Goal: Information Seeking & Learning: Learn about a topic

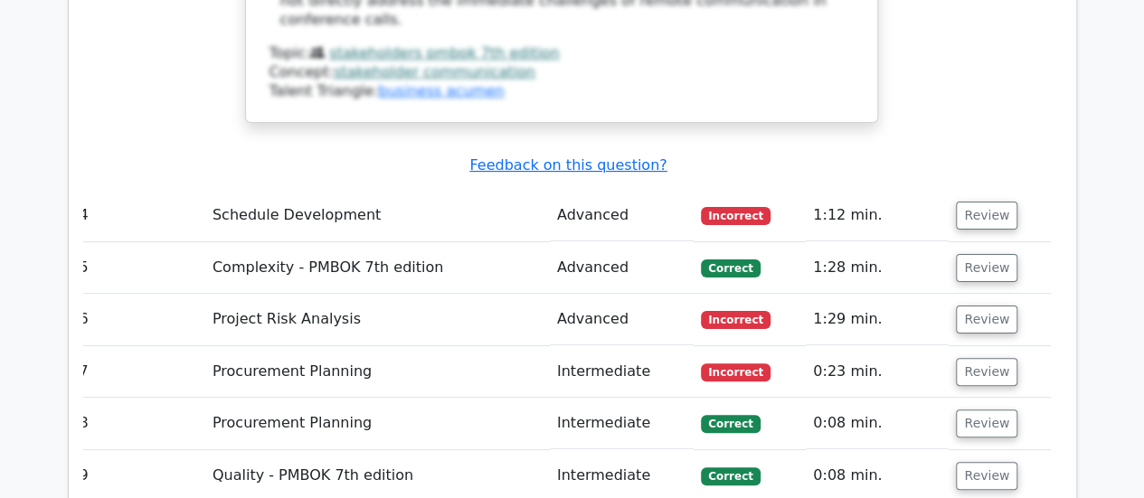
scroll to position [3429, 0]
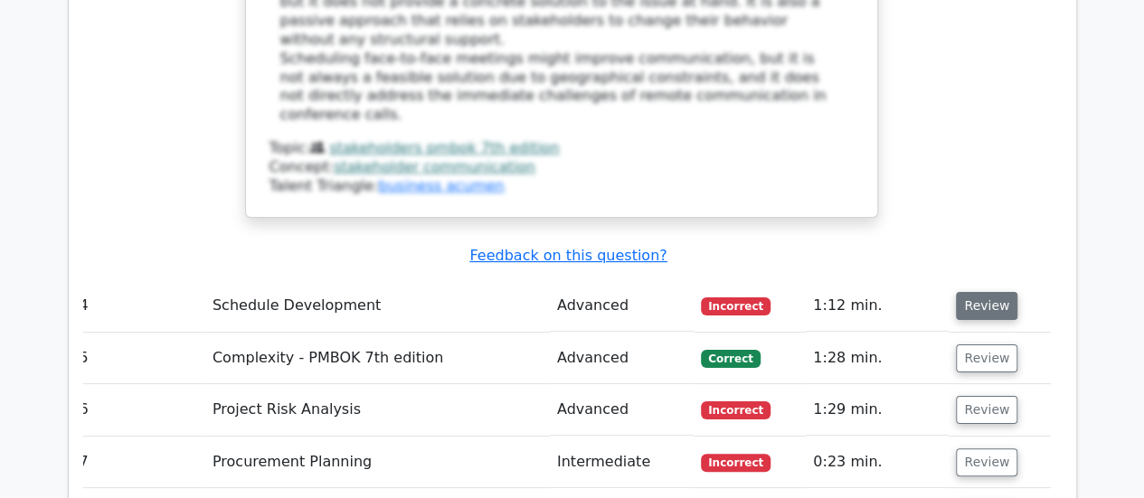
click at [989, 292] on button "Review" at bounding box center [986, 306] width 61 height 28
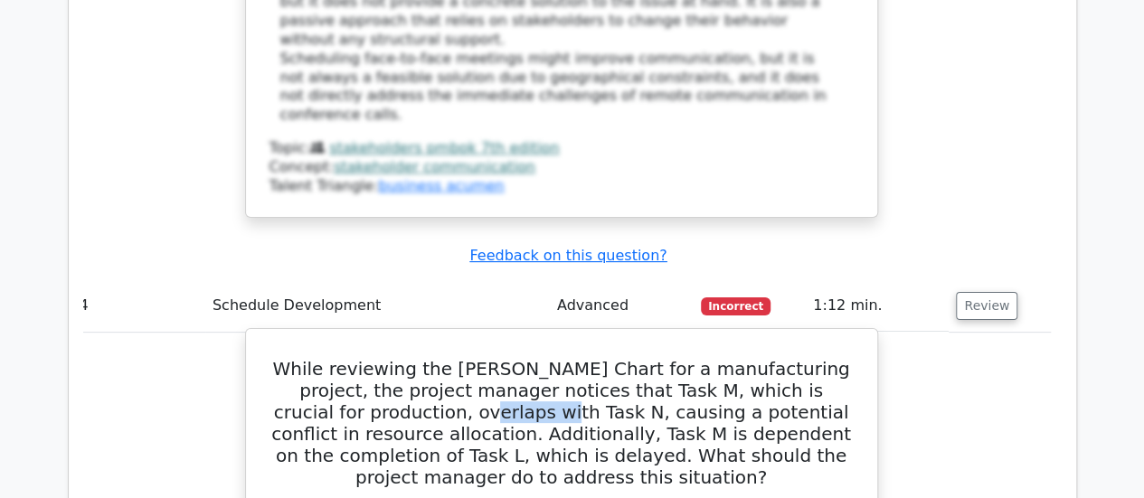
drag, startPoint x: 357, startPoint y: 181, endPoint x: 429, endPoint y: 178, distance: 72.4
click at [429, 358] on h5 "While reviewing the Gantt Chart for a manufacturing project, the project manage…" at bounding box center [562, 423] width 588 height 130
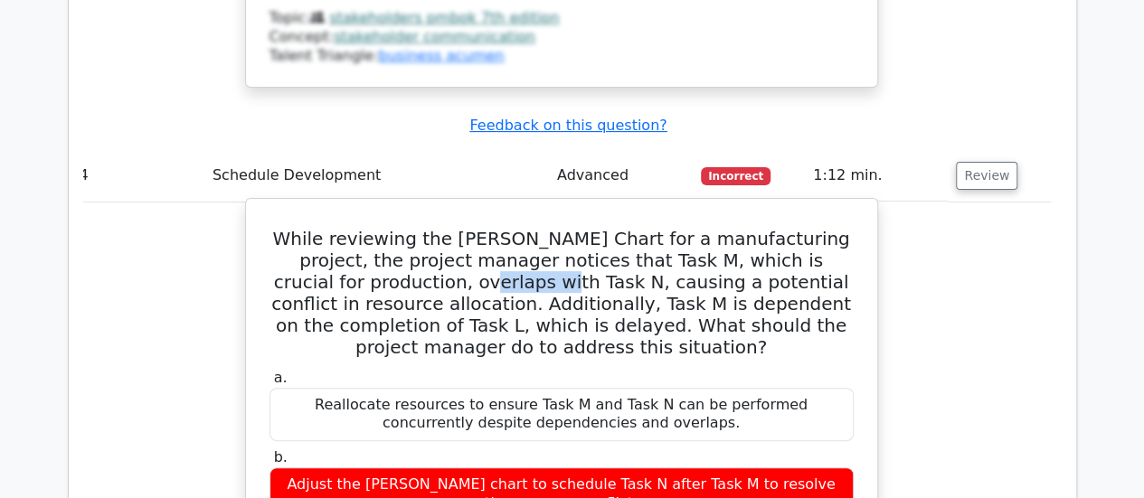
scroll to position [3519, 0]
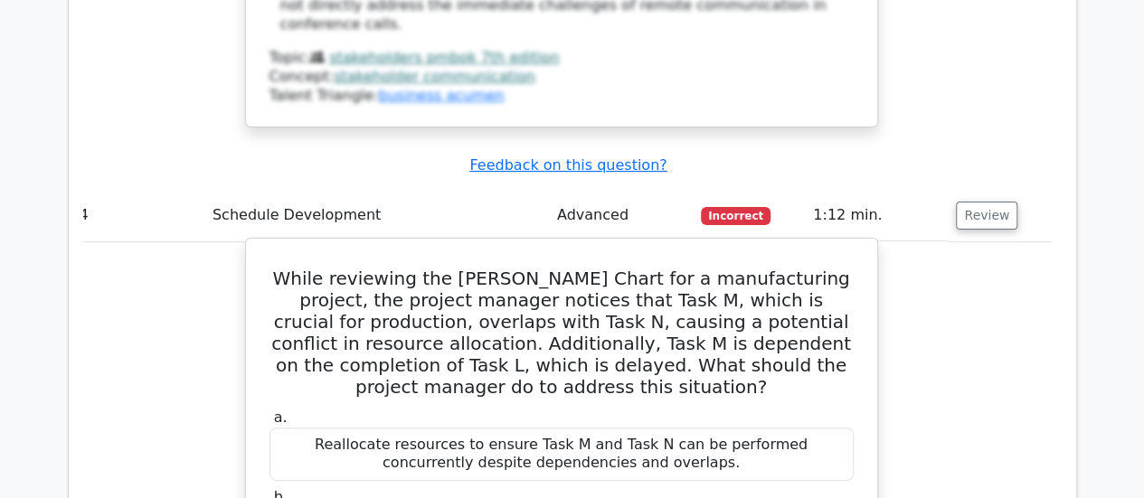
click at [551, 268] on h5 "While reviewing the Gantt Chart for a manufacturing project, the project manage…" at bounding box center [562, 333] width 588 height 130
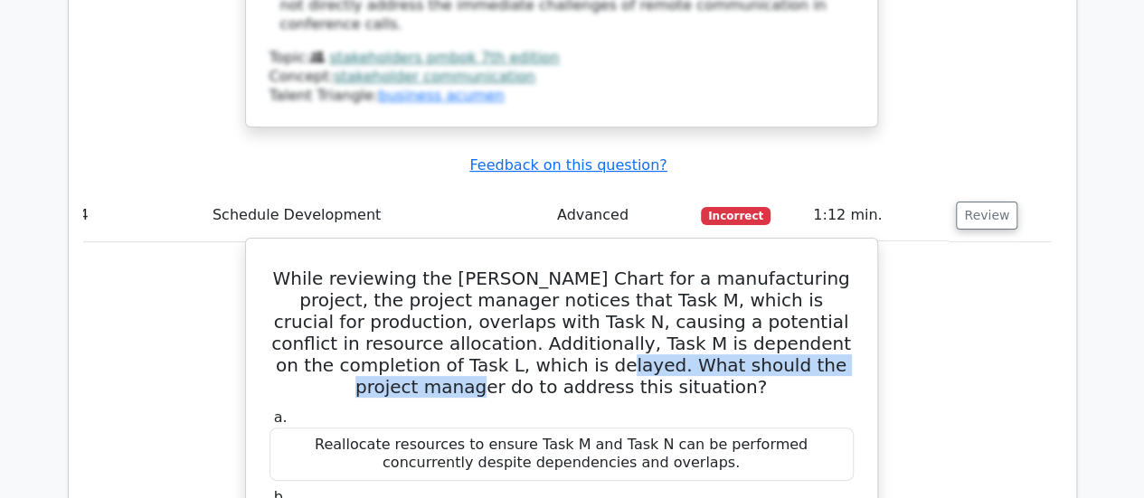
drag, startPoint x: 353, startPoint y: 131, endPoint x: 664, endPoint y: 132, distance: 311.0
click at [664, 268] on h5 "While reviewing the Gantt Chart for a manufacturing project, the project manage…" at bounding box center [562, 333] width 588 height 130
click at [548, 268] on h5 "While reviewing the Gantt Chart for a manufacturing project, the project manage…" at bounding box center [562, 333] width 588 height 130
drag, startPoint x: 345, startPoint y: 130, endPoint x: 833, endPoint y: 127, distance: 487.3
click at [836, 268] on h5 "While reviewing the Gantt Chart for a manufacturing project, the project manage…" at bounding box center [562, 333] width 588 height 130
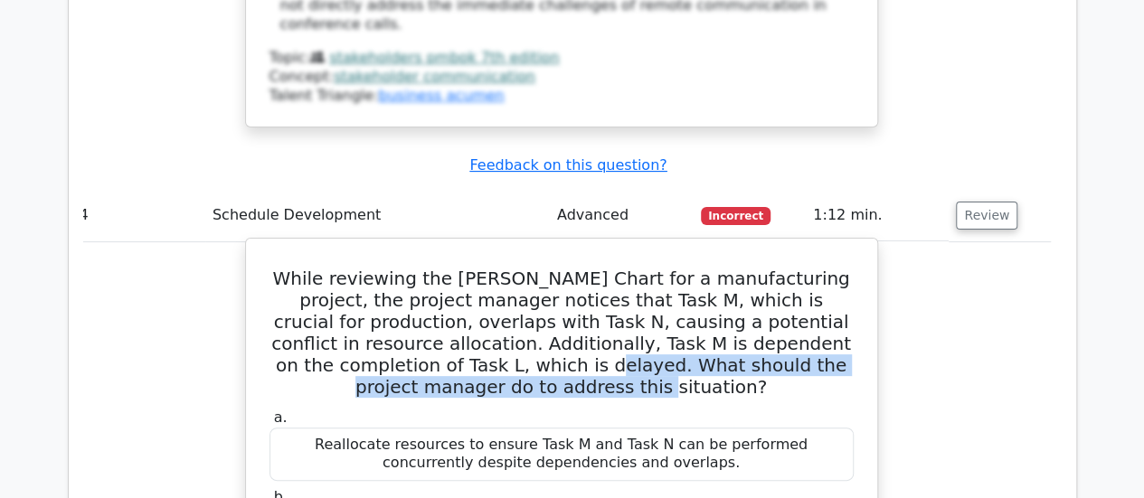
click at [636, 268] on h5 "While reviewing the Gantt Chart for a manufacturing project, the project manage…" at bounding box center [562, 333] width 588 height 130
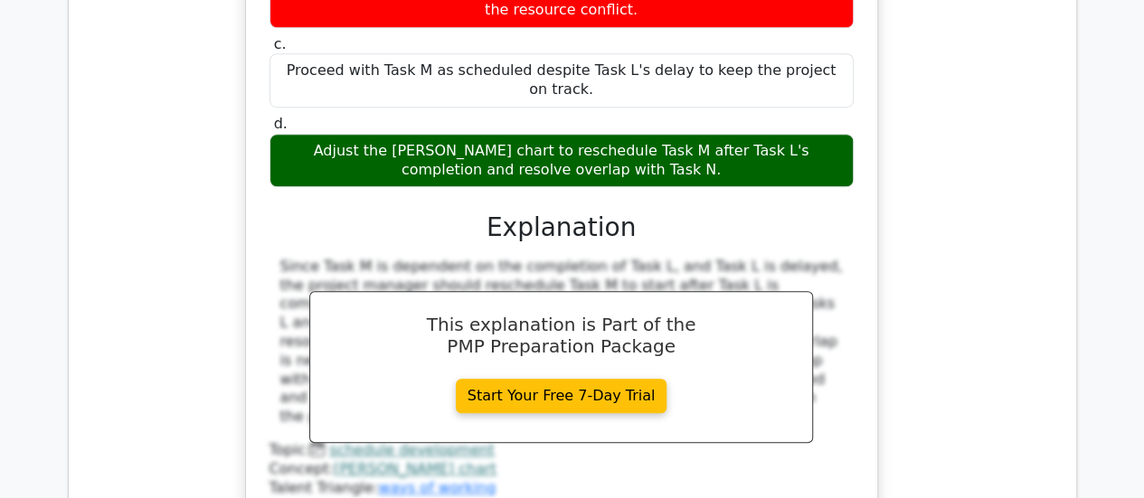
scroll to position [4152, 0]
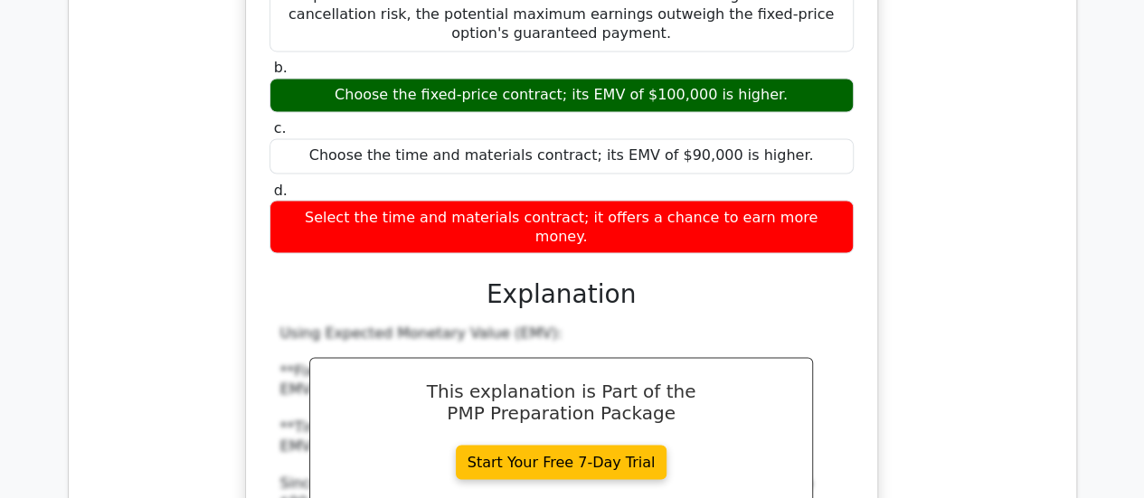
scroll to position [5056, 0]
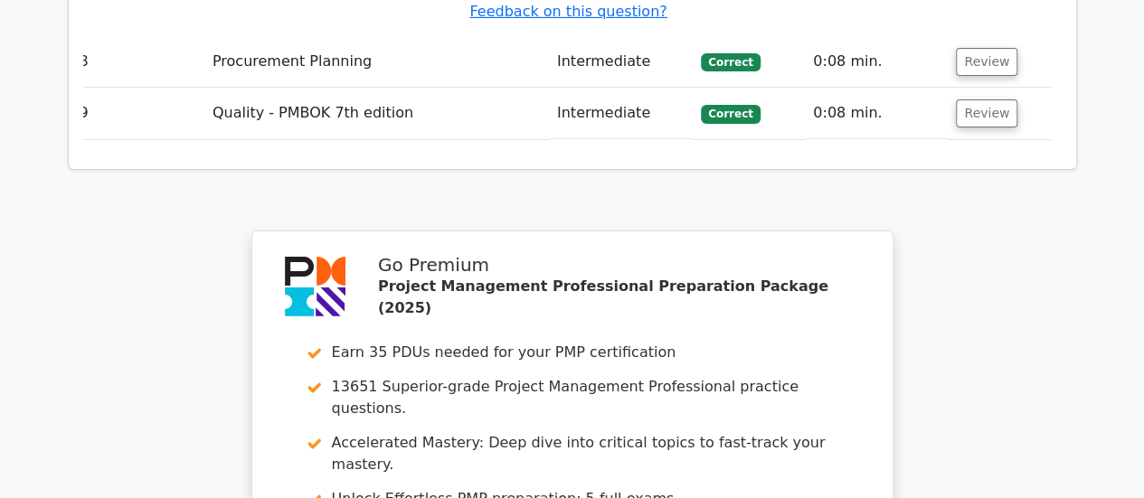
scroll to position [6721, 0]
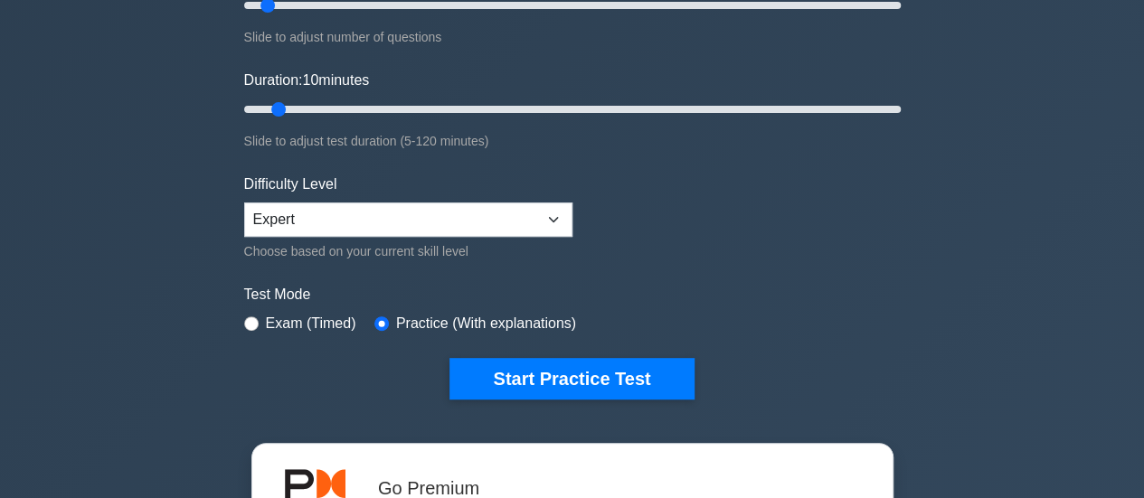
scroll to position [362, 0]
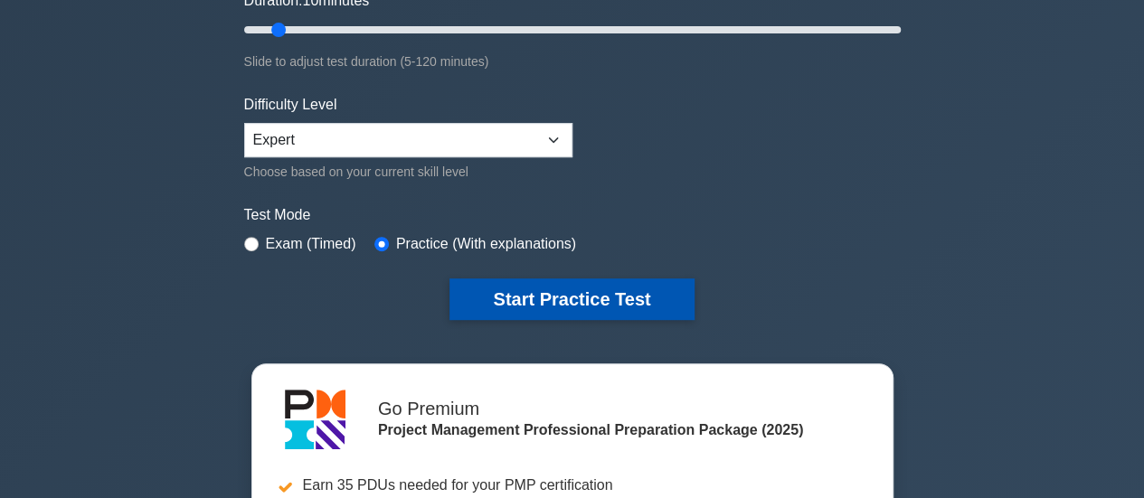
click at [553, 300] on button "Start Practice Test" at bounding box center [571, 299] width 244 height 42
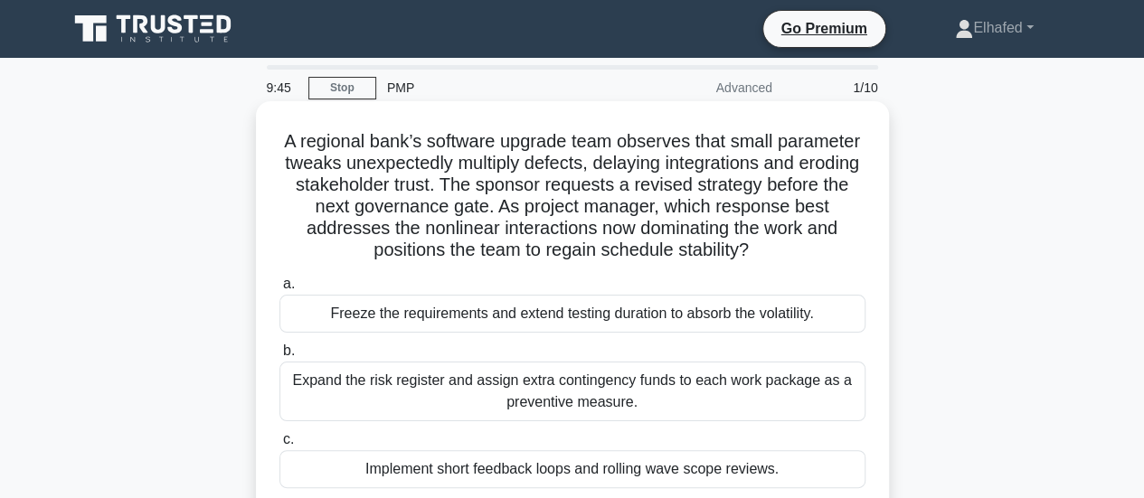
drag, startPoint x: 640, startPoint y: 221, endPoint x: 784, endPoint y: 252, distance: 147.0
click at [784, 252] on h5 "A regional bank’s software upgrade team observes that small parameter tweaks un…" at bounding box center [572, 196] width 589 height 132
click at [494, 259] on h5 "A regional bank’s software upgrade team observes that small parameter tweaks un…" at bounding box center [572, 196] width 589 height 132
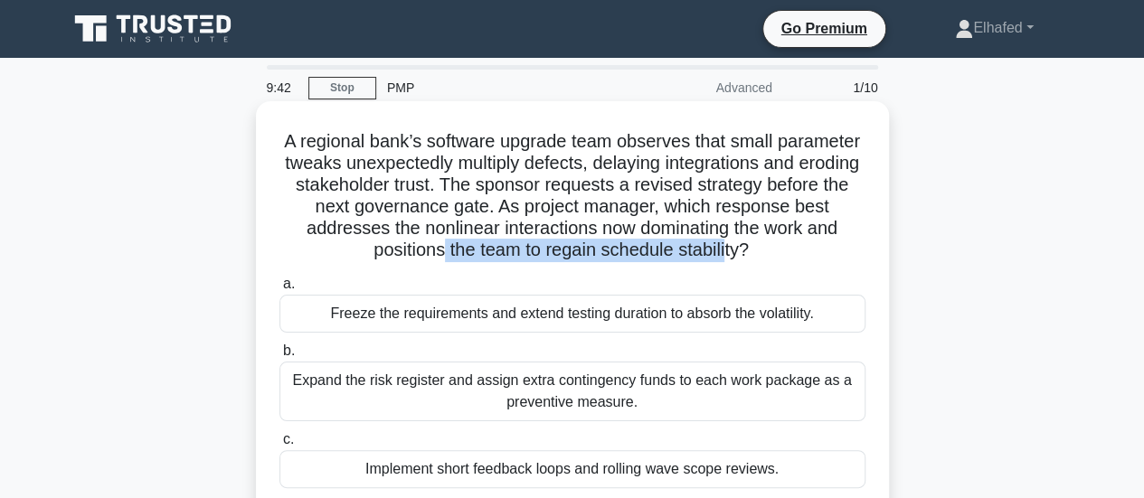
drag, startPoint x: 440, startPoint y: 256, endPoint x: 728, endPoint y: 253, distance: 287.5
click at [728, 253] on h5 "A regional bank’s software upgrade team observes that small parameter tweaks un…" at bounding box center [572, 196] width 589 height 132
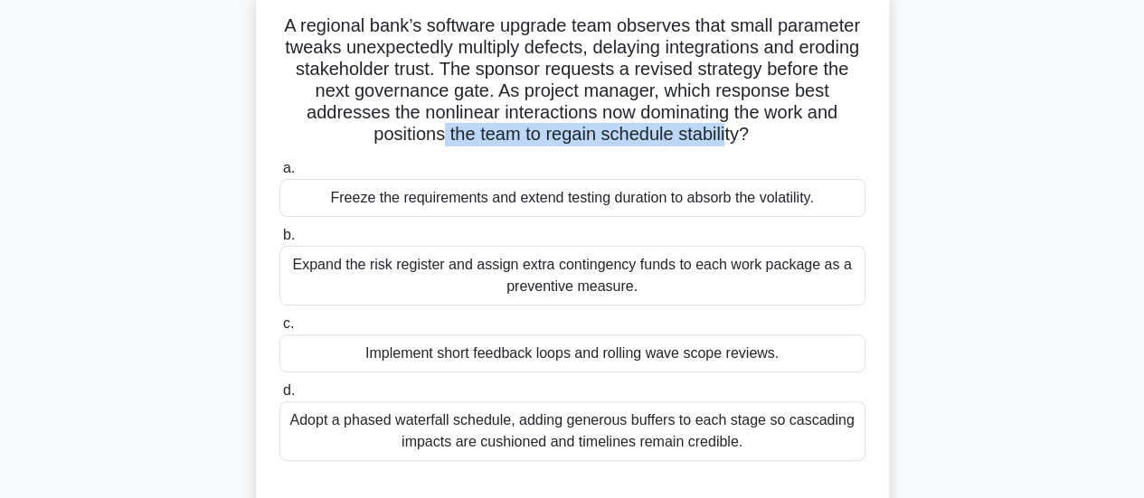
scroll to position [181, 0]
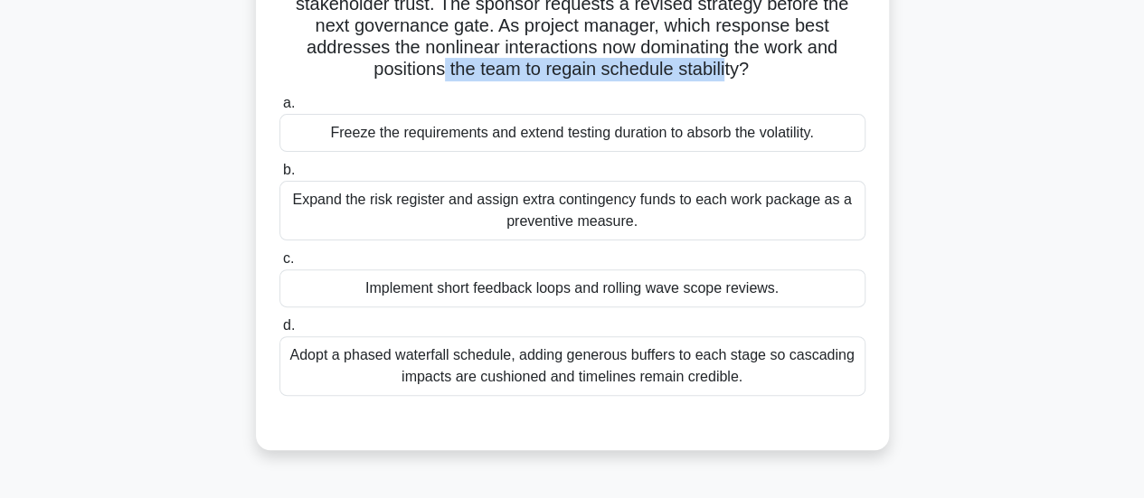
drag, startPoint x: 777, startPoint y: 294, endPoint x: 546, endPoint y: 299, distance: 231.5
click at [546, 299] on div "Implement short feedback loops and rolling wave scope reviews." at bounding box center [572, 288] width 586 height 38
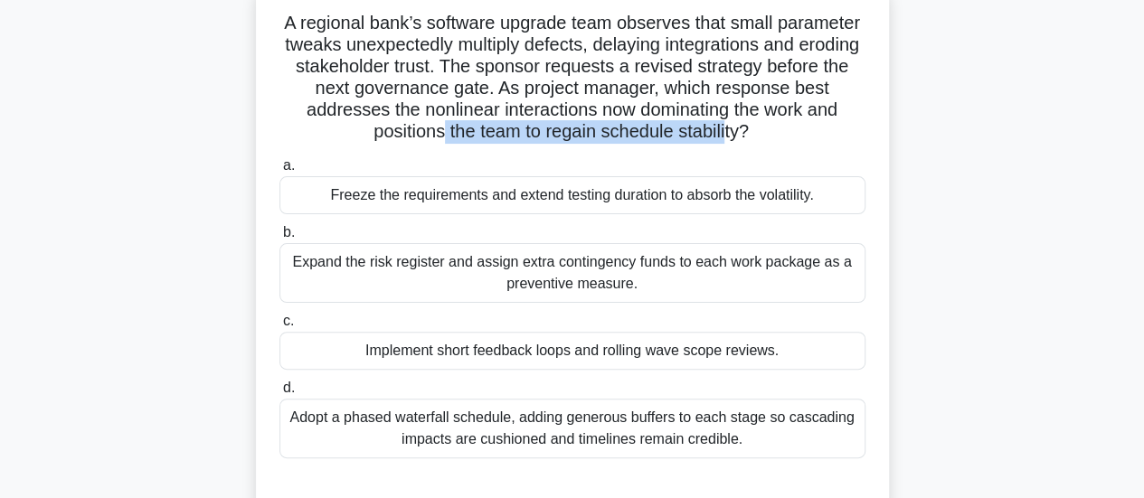
scroll to position [90, 0]
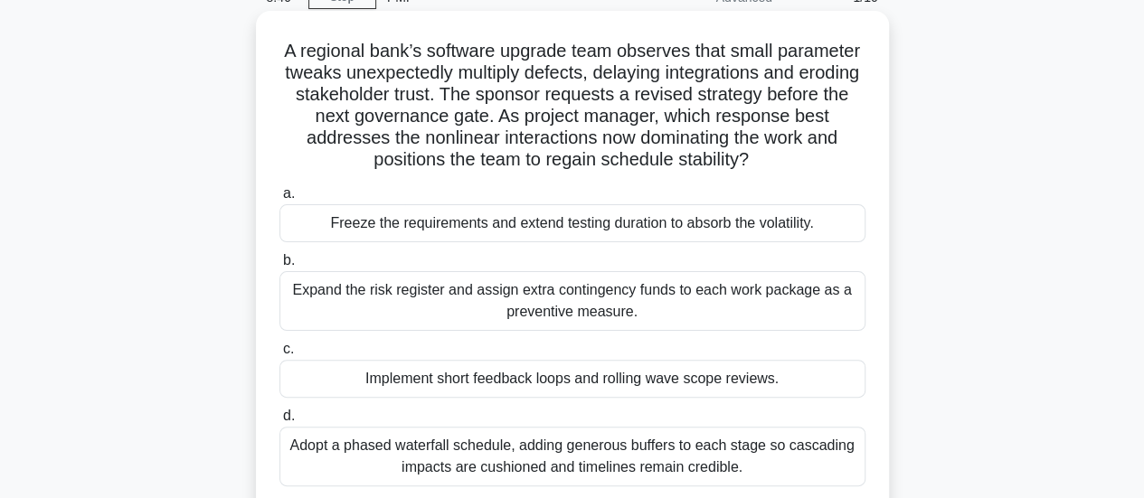
click at [482, 380] on div "Implement short feedback loops and rolling wave scope reviews." at bounding box center [572, 379] width 586 height 38
click at [279, 355] on input "c. Implement short feedback loops and rolling wave scope reviews." at bounding box center [279, 350] width 0 height 12
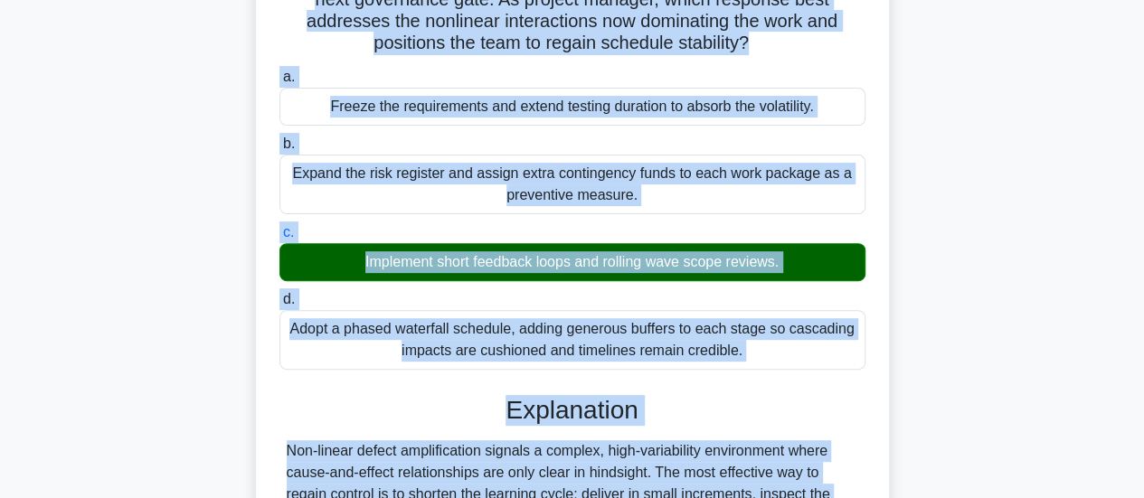
scroll to position [614, 0]
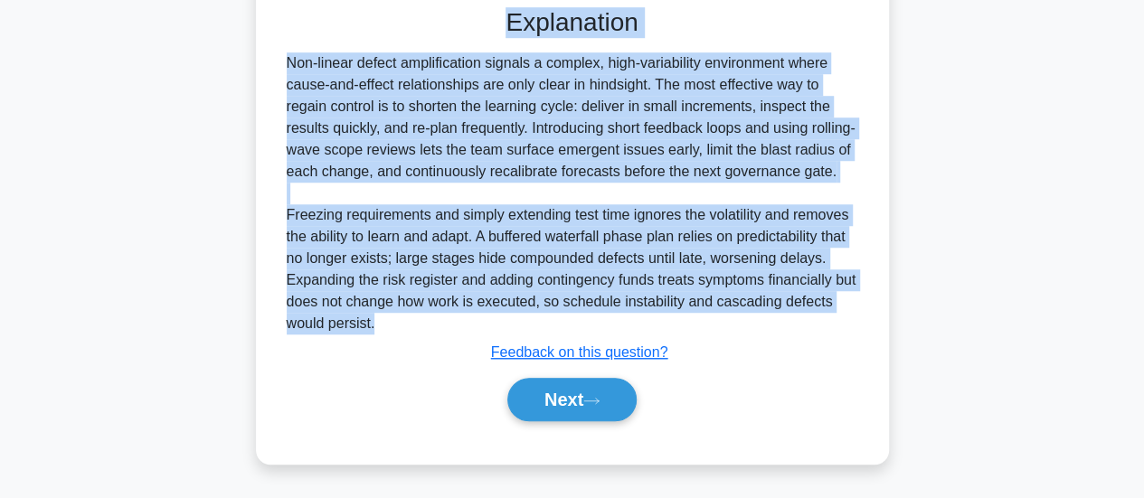
drag, startPoint x: 318, startPoint y: 143, endPoint x: 456, endPoint y: 328, distance: 230.7
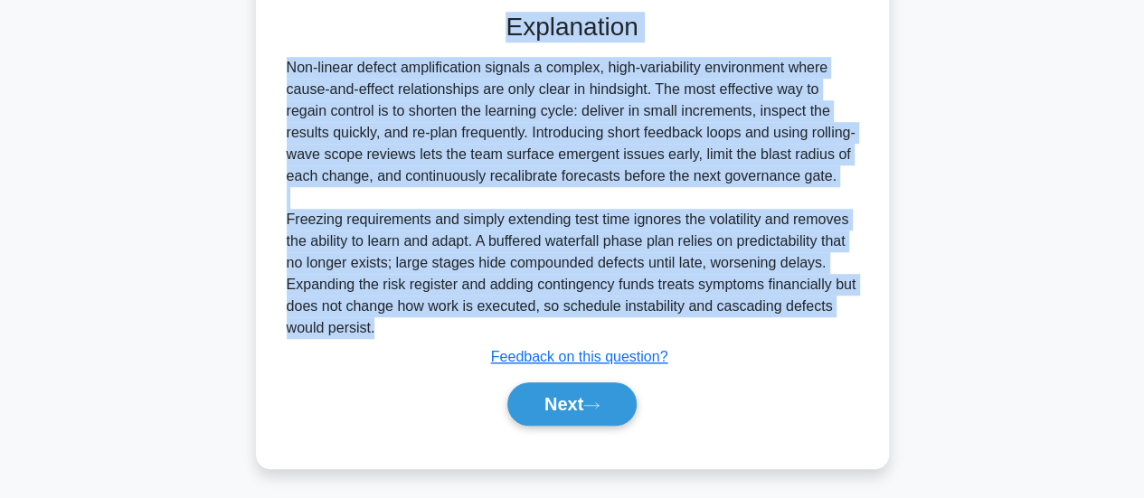
copy div "A regional bank’s software upgrade team observes that small parameter tweaks un…"
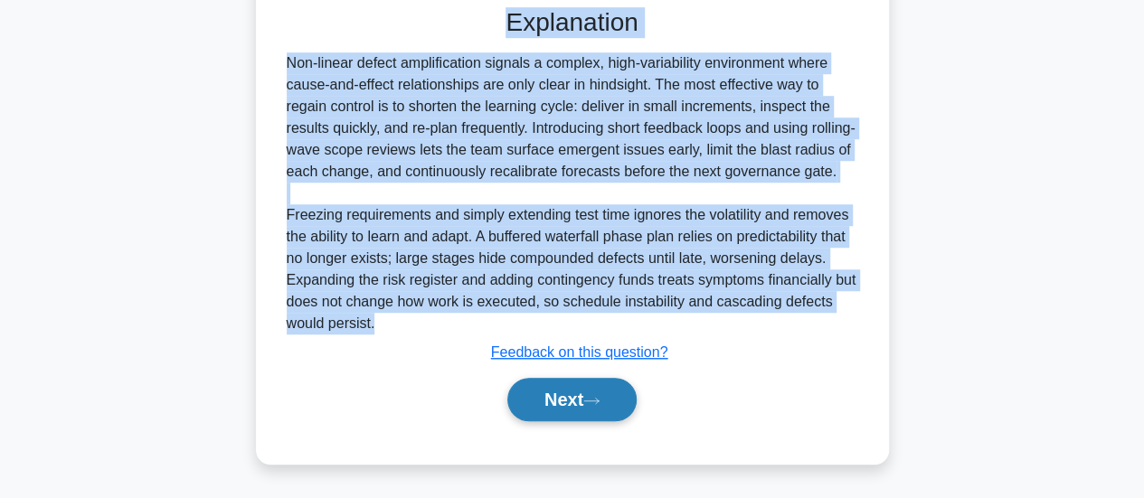
click at [599, 406] on icon at bounding box center [591, 401] width 16 height 10
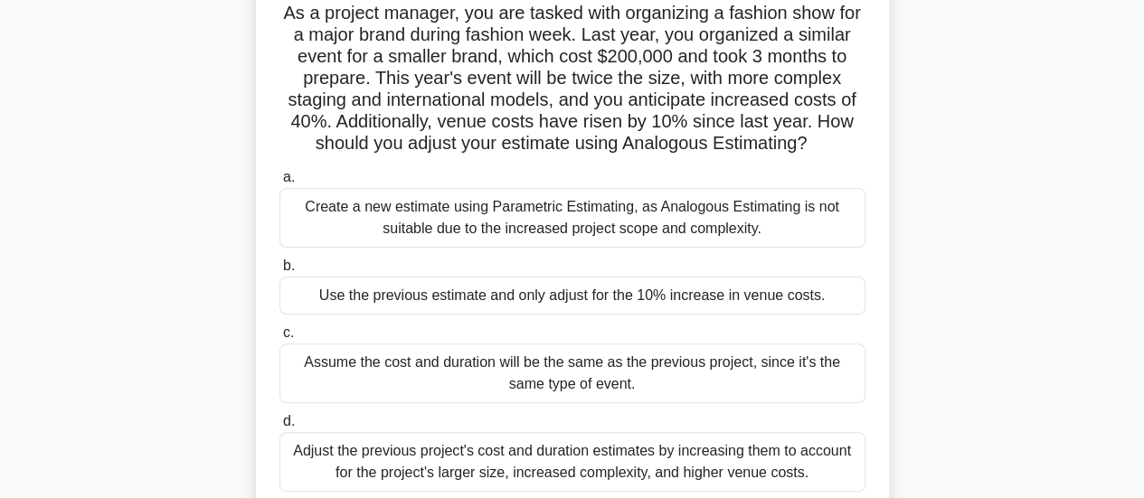
scroll to position [181, 0]
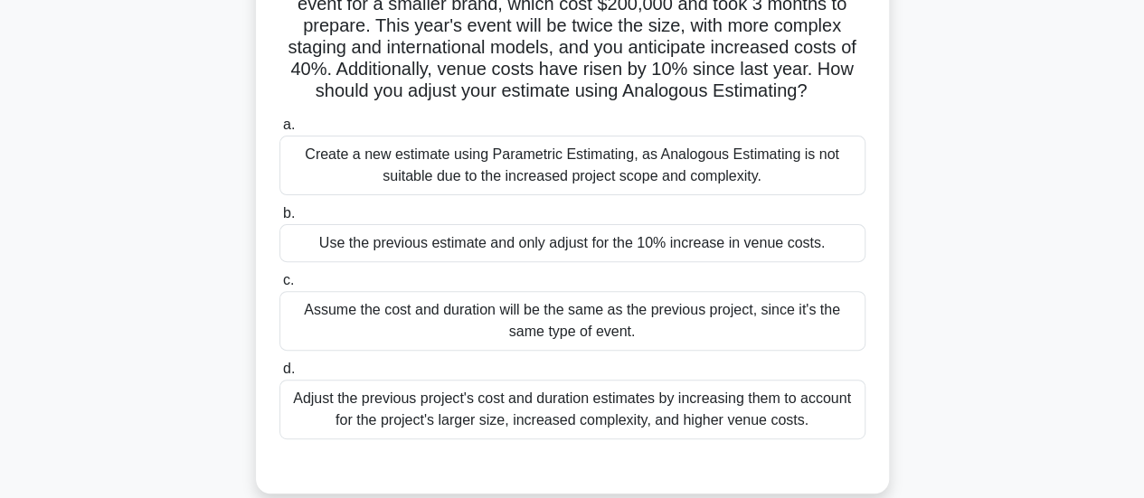
click at [613, 262] on div "Use the previous estimate and only adjust for the 10% increase in venue costs." at bounding box center [572, 243] width 586 height 38
click at [279, 220] on input "b. Use the previous estimate and only adjust for the 10% increase in venue cost…" at bounding box center [279, 214] width 0 height 12
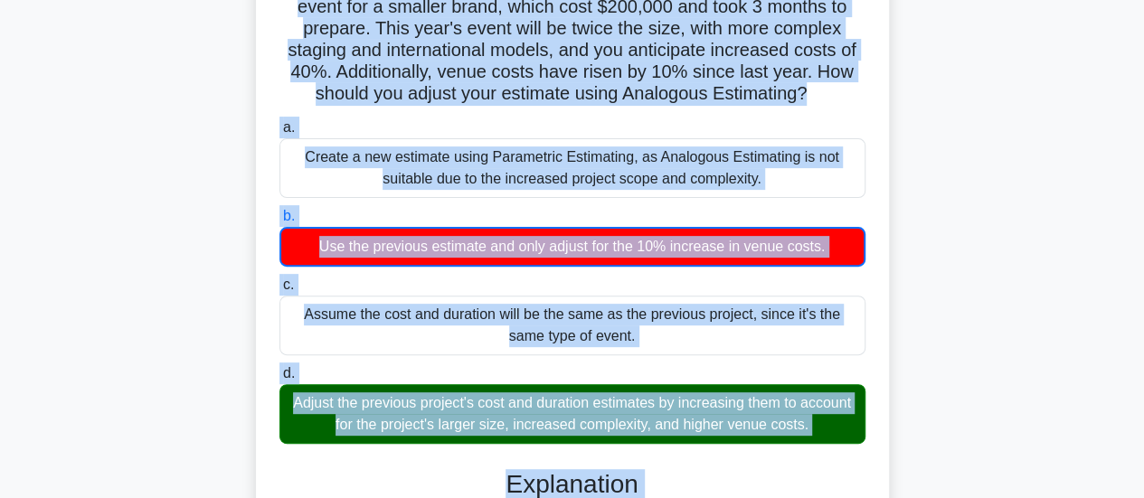
scroll to position [508, 0]
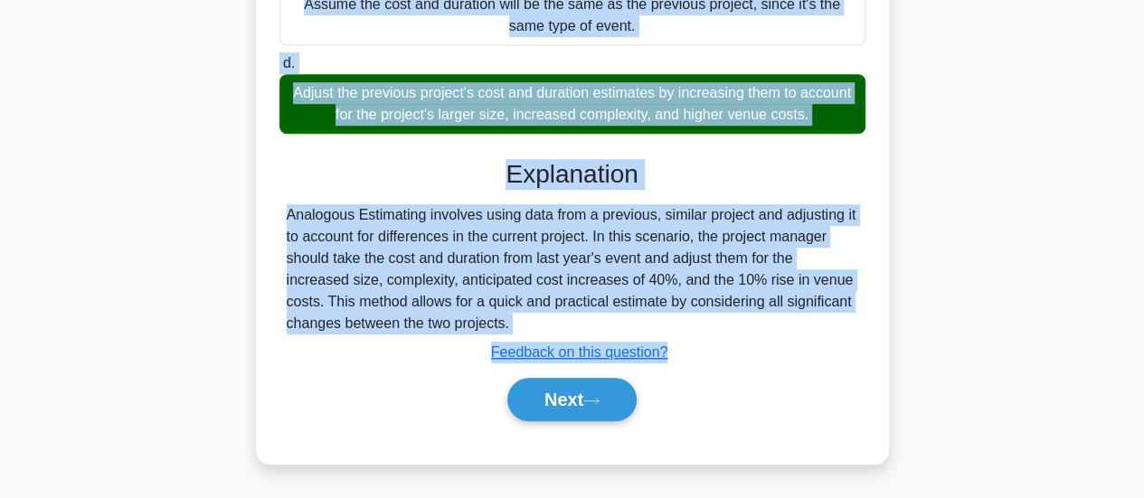
drag, startPoint x: 290, startPoint y: 140, endPoint x: 508, endPoint y: 323, distance: 284.3
click at [508, 323] on div "As a project manager, you are tasked with organizing a fashion show for a major…" at bounding box center [572, 38] width 618 height 836
copy div "As a project manager, you are tasked with organizing a fashion show for a major…"
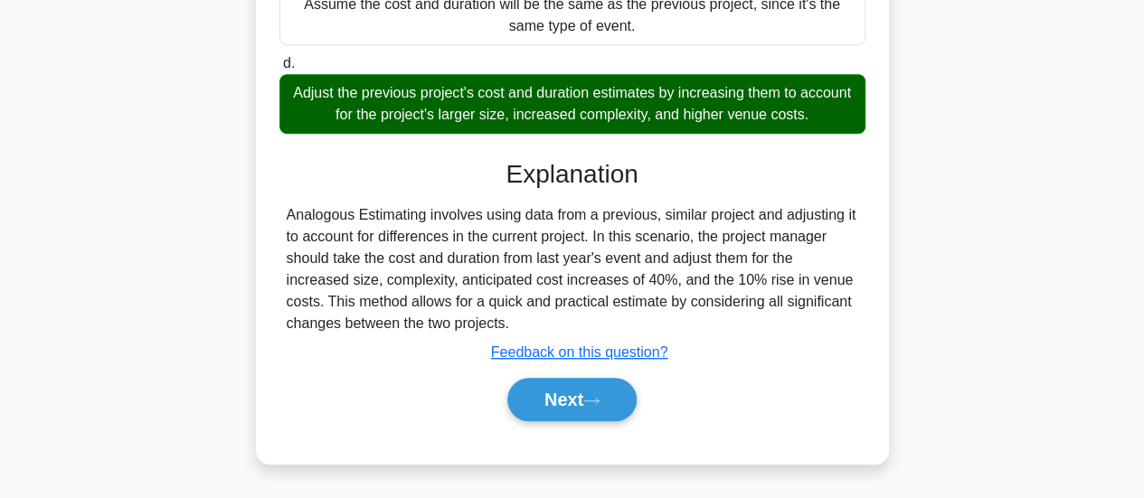
click at [768, 433] on div "a. Create a new estimate using Parametric Estimating, as Analogous Estimating i…" at bounding box center [572, 123] width 589 height 640
click at [593, 400] on icon at bounding box center [591, 401] width 16 height 10
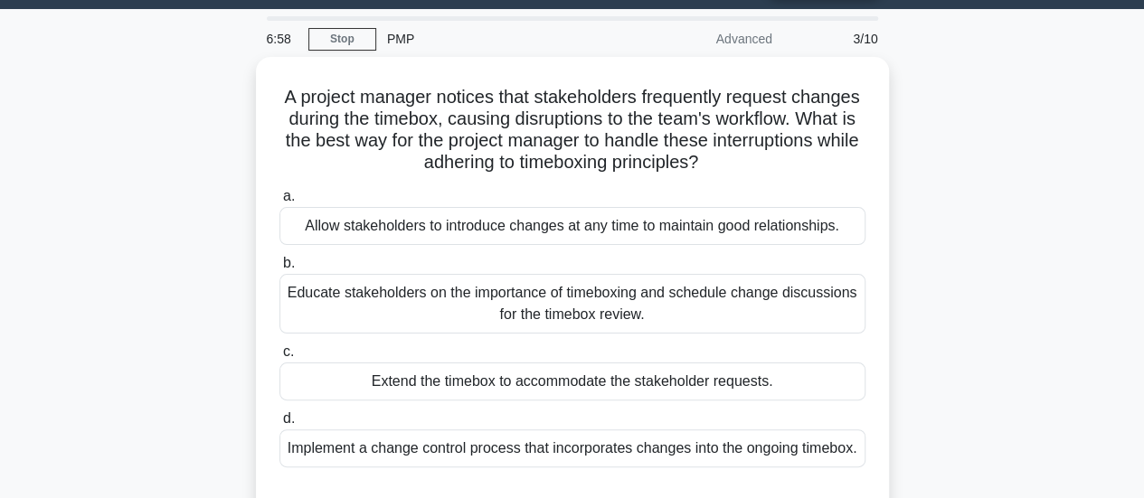
scroll to position [0, 0]
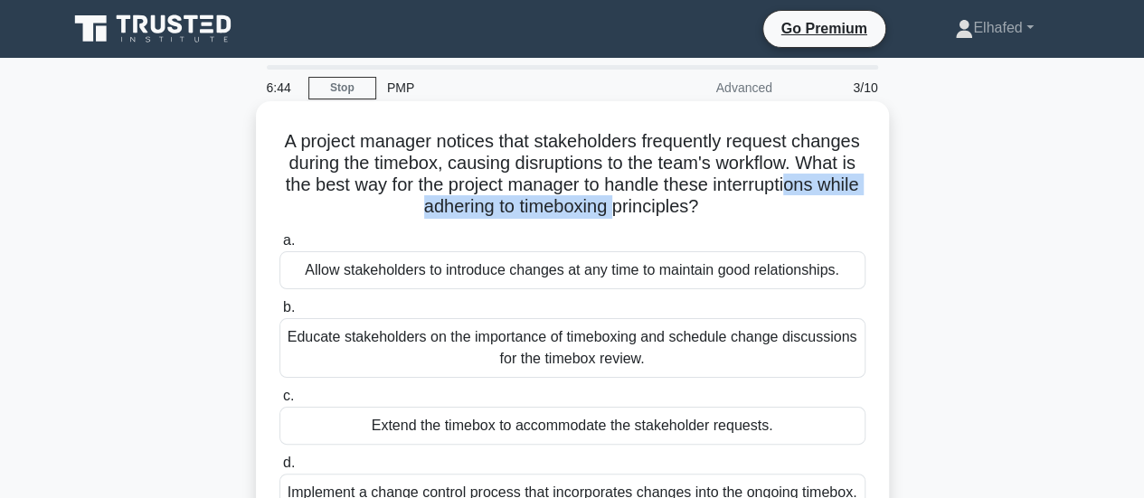
drag, startPoint x: 416, startPoint y: 211, endPoint x: 696, endPoint y: 211, distance: 280.2
click at [696, 211] on h5 "A project manager notices that stakeholders frequently request changes during t…" at bounding box center [572, 174] width 589 height 89
click at [508, 219] on h5 "A project manager notices that stakeholders frequently request changes during t…" at bounding box center [572, 174] width 589 height 89
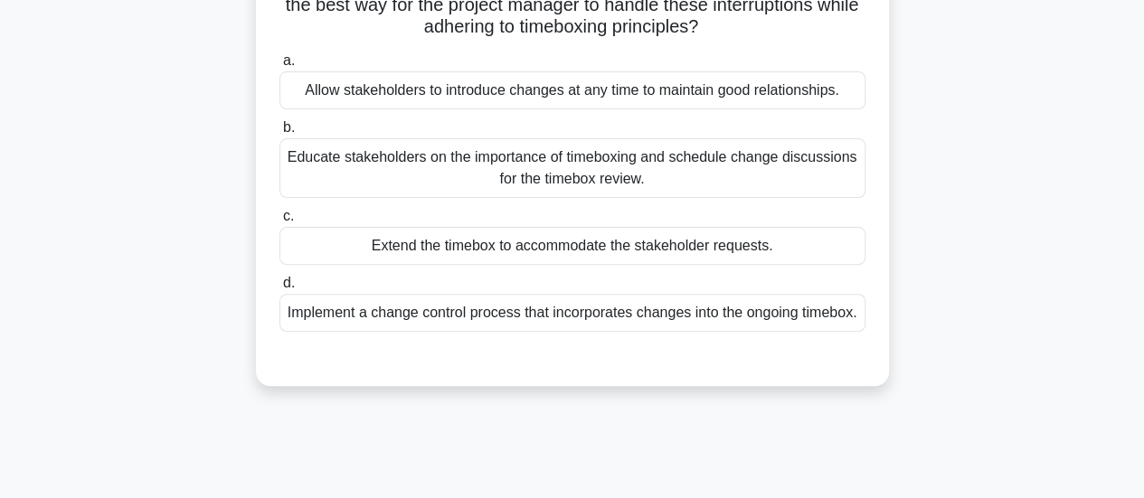
scroll to position [181, 0]
click at [466, 93] on div "Allow stakeholders to introduce changes at any time to maintain good relationsh…" at bounding box center [572, 90] width 586 height 38
click at [279, 66] on input "a. Allow stakeholders to introduce changes at any time to maintain good relatio…" at bounding box center [279, 60] width 0 height 12
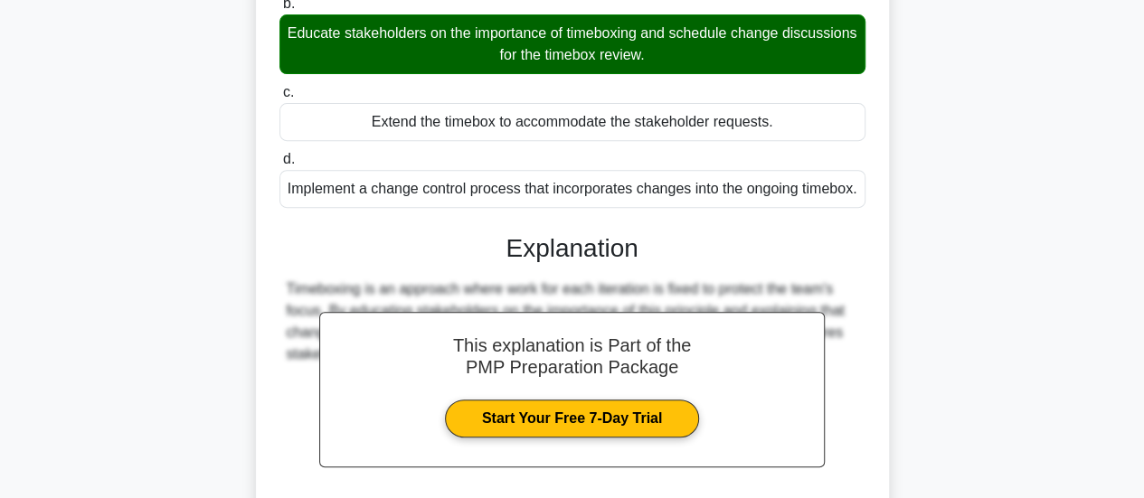
scroll to position [486, 0]
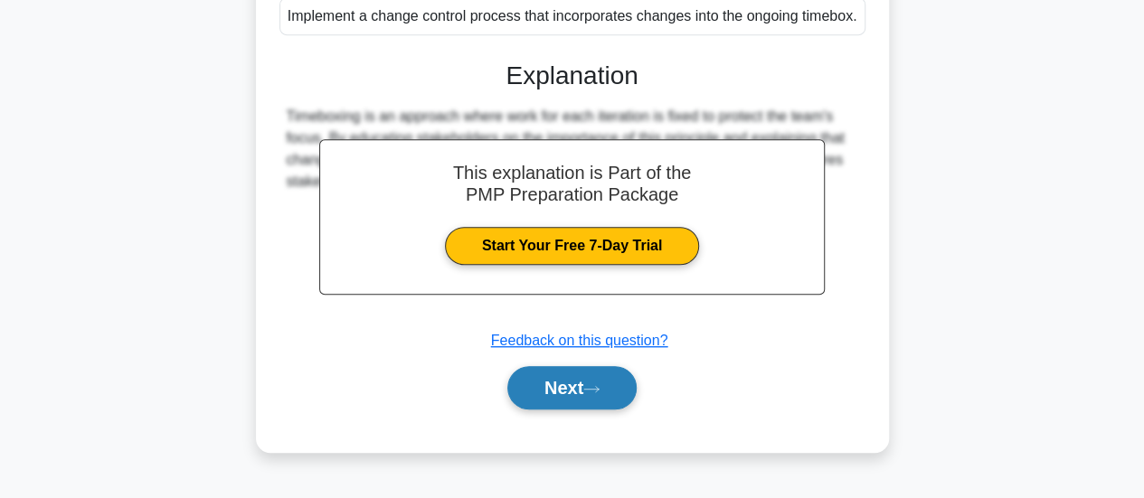
click at [576, 400] on button "Next" at bounding box center [571, 387] width 129 height 43
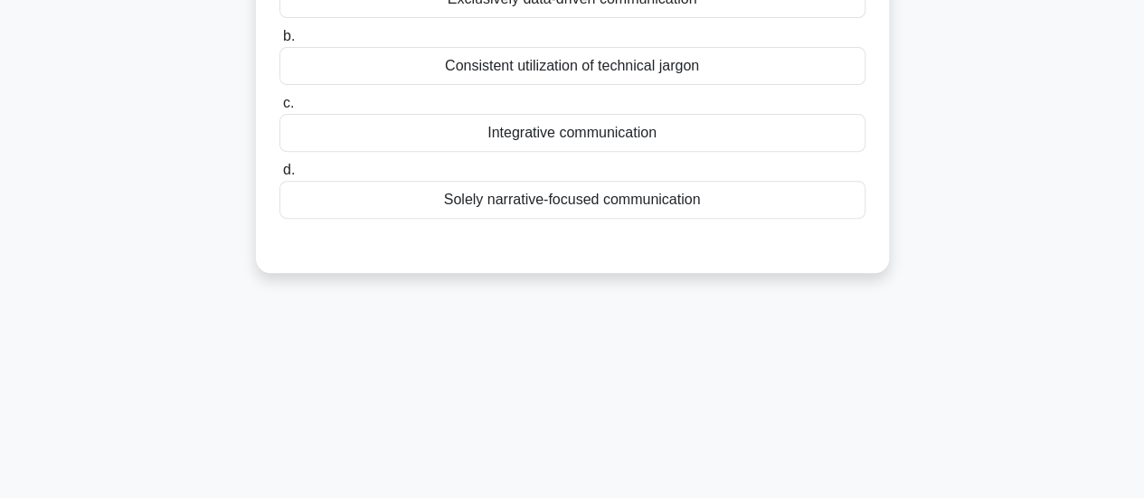
scroll to position [26, 0]
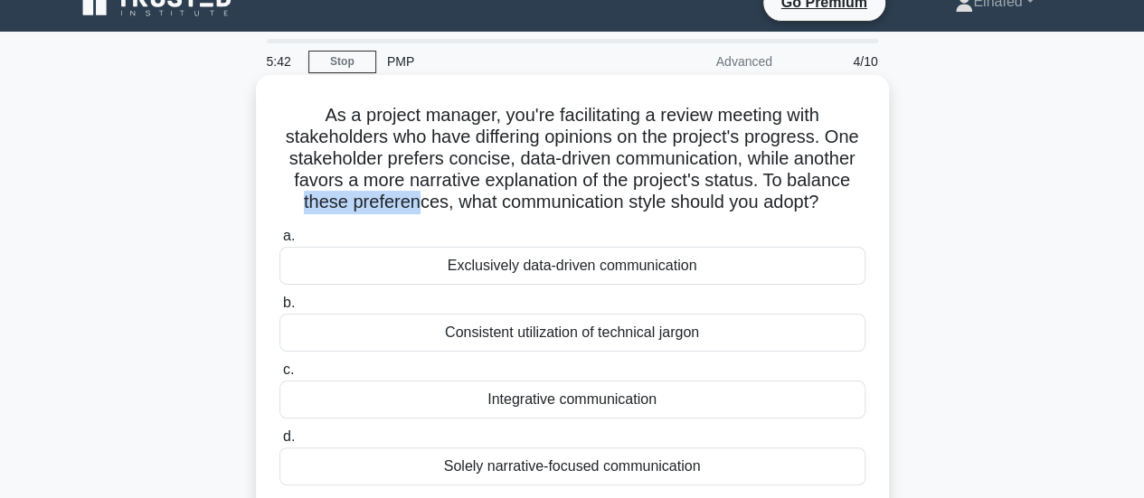
drag, startPoint x: 367, startPoint y: 207, endPoint x: 493, endPoint y: 202, distance: 125.8
click at [493, 202] on h5 "As a project manager, you're facilitating a review meeting with stakeholders wh…" at bounding box center [572, 159] width 589 height 110
drag, startPoint x: 626, startPoint y: 197, endPoint x: 633, endPoint y: 211, distance: 15.0
click at [633, 211] on h5 "As a project manager, you're facilitating a review meeting with stakeholders wh…" at bounding box center [572, 159] width 589 height 110
click at [517, 212] on h5 "As a project manager, you're facilitating a review meeting with stakeholders wh…" at bounding box center [572, 159] width 589 height 110
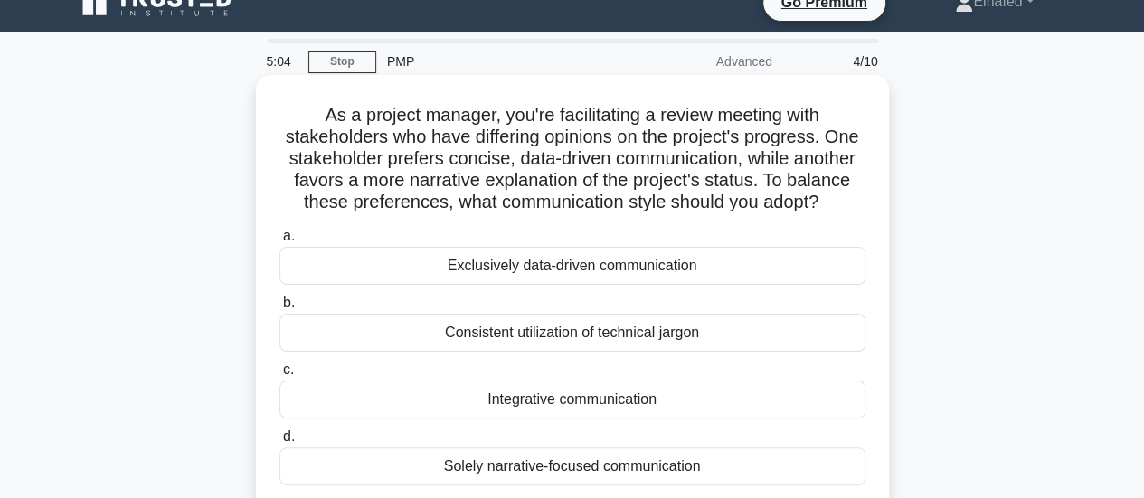
scroll to position [207, 0]
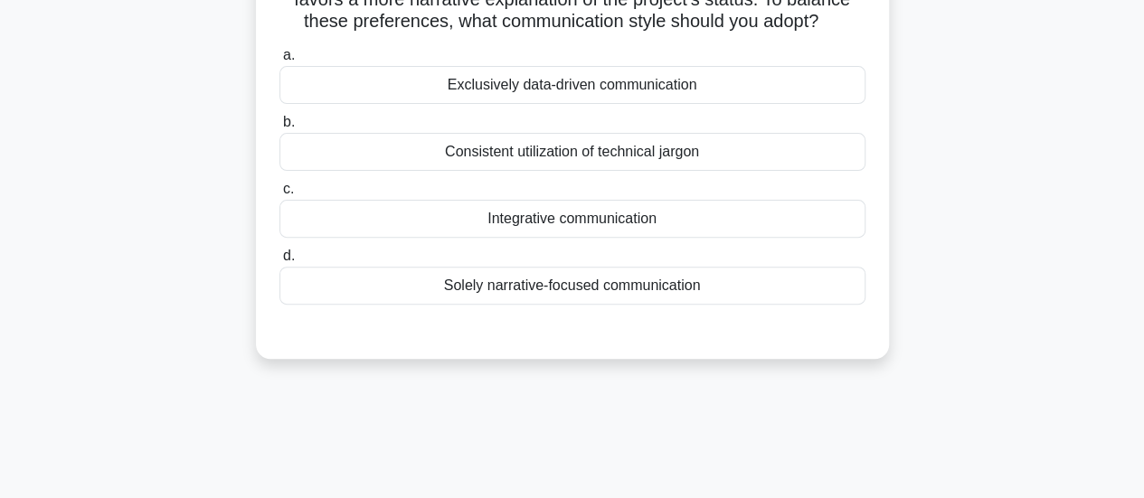
click at [613, 238] on div "Integrative communication" at bounding box center [572, 219] width 586 height 38
click at [279, 195] on input "c. Integrative communication" at bounding box center [279, 190] width 0 height 12
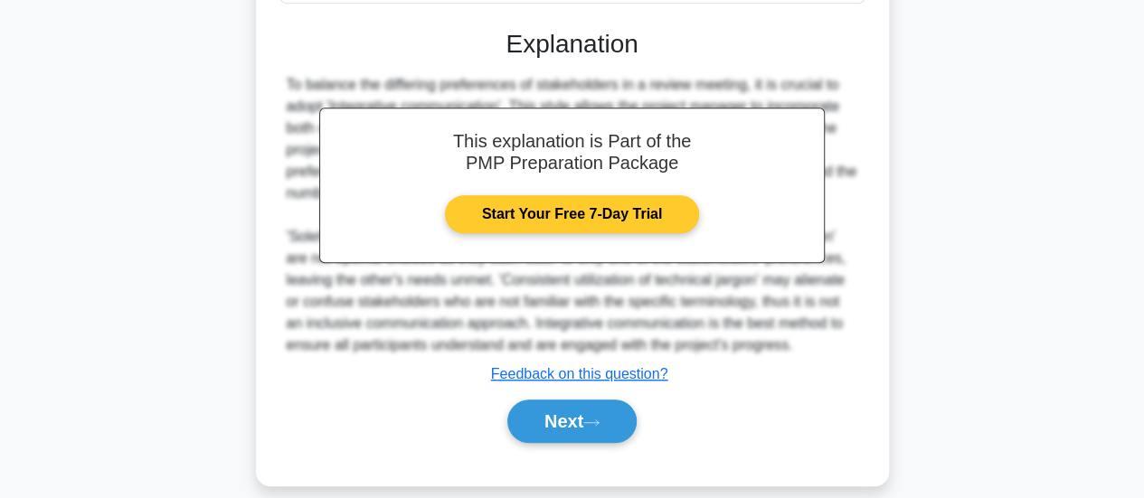
scroll to position [549, 0]
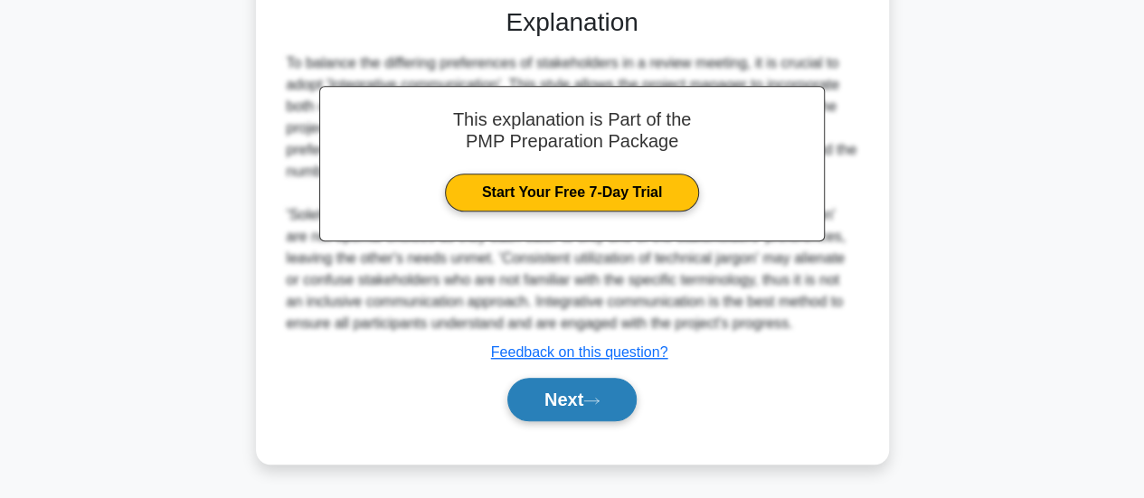
click at [565, 404] on button "Next" at bounding box center [571, 399] width 129 height 43
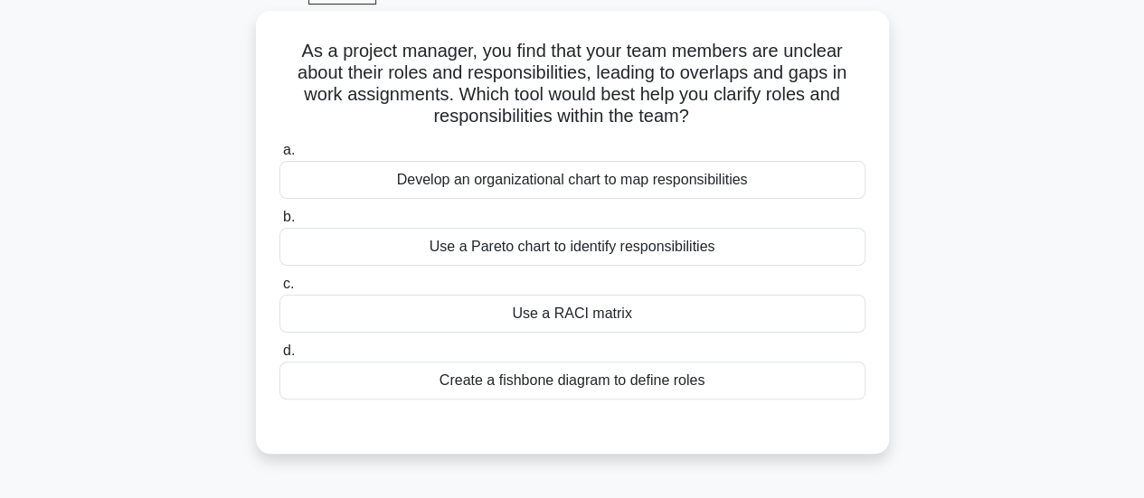
scroll to position [26, 0]
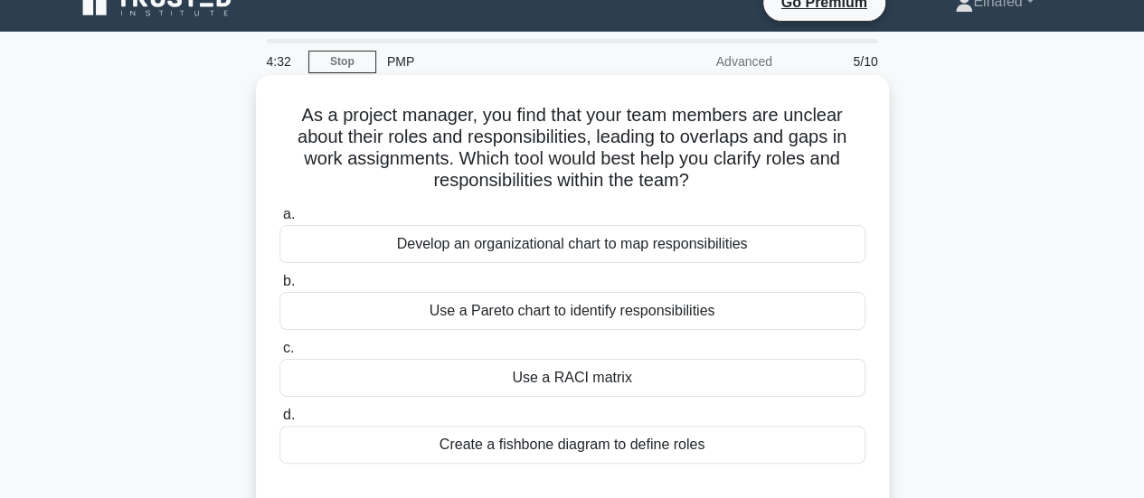
drag, startPoint x: 441, startPoint y: 180, endPoint x: 703, endPoint y: 187, distance: 262.3
click at [703, 187] on h5 "As a project manager, you find that your team members are unclear about their r…" at bounding box center [572, 148] width 589 height 89
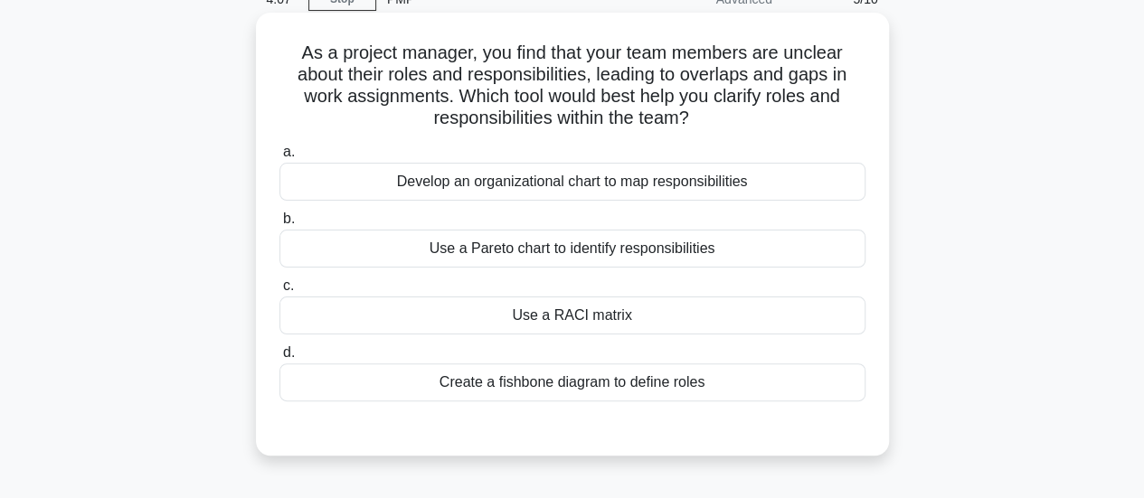
scroll to position [117, 0]
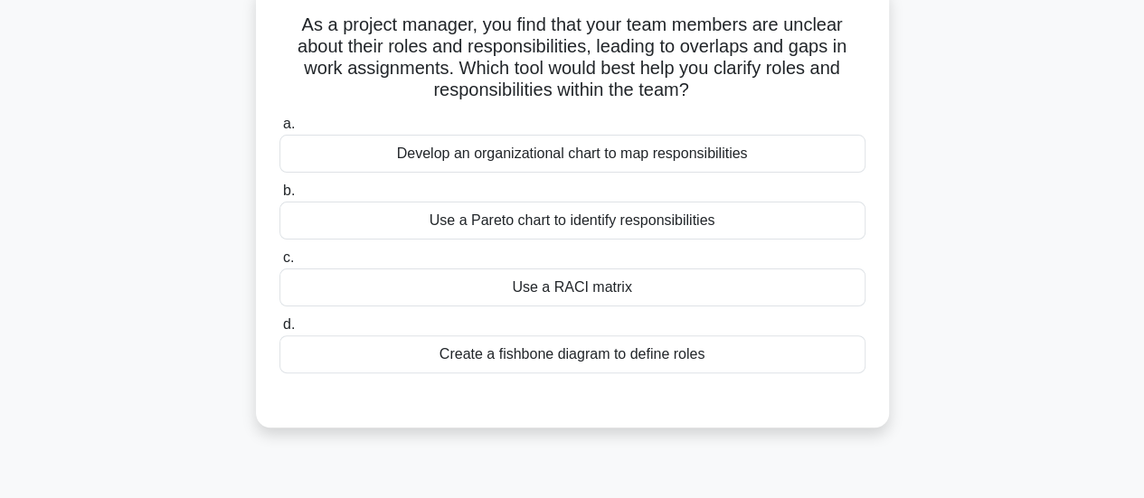
click at [571, 288] on div "Use a RACI matrix" at bounding box center [572, 287] width 586 height 38
click at [279, 264] on input "c. Use a RACI matrix" at bounding box center [279, 258] width 0 height 12
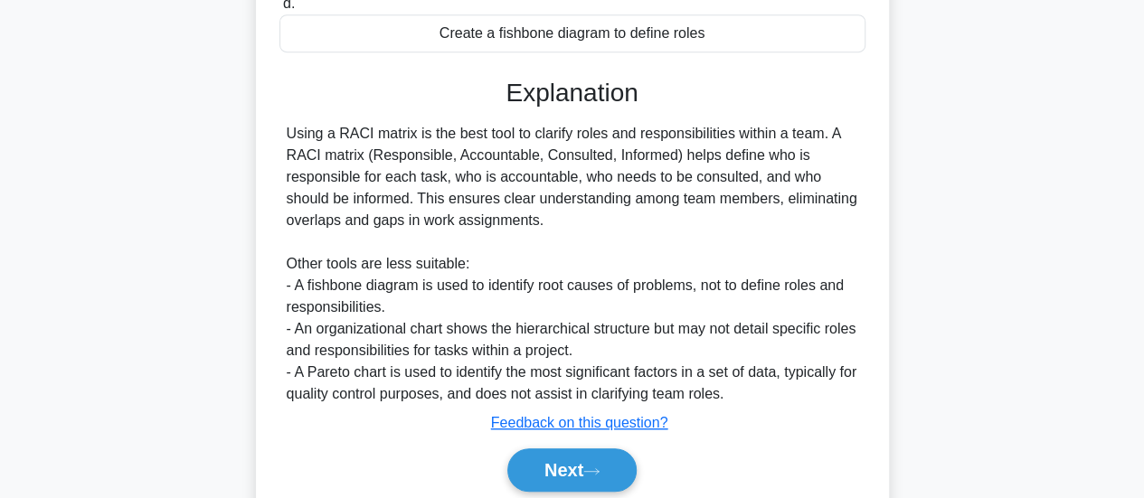
scroll to position [505, 0]
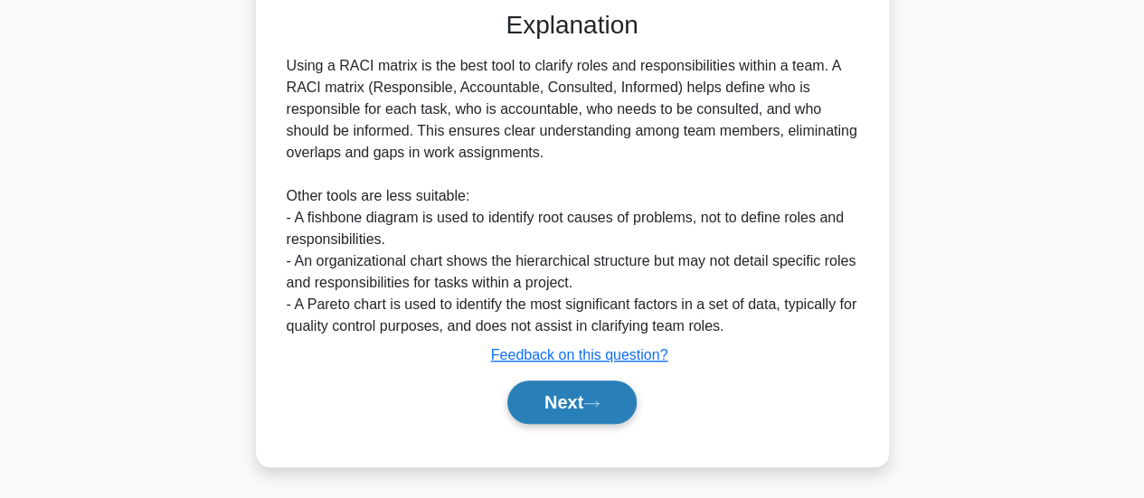
click at [571, 397] on button "Next" at bounding box center [571, 402] width 129 height 43
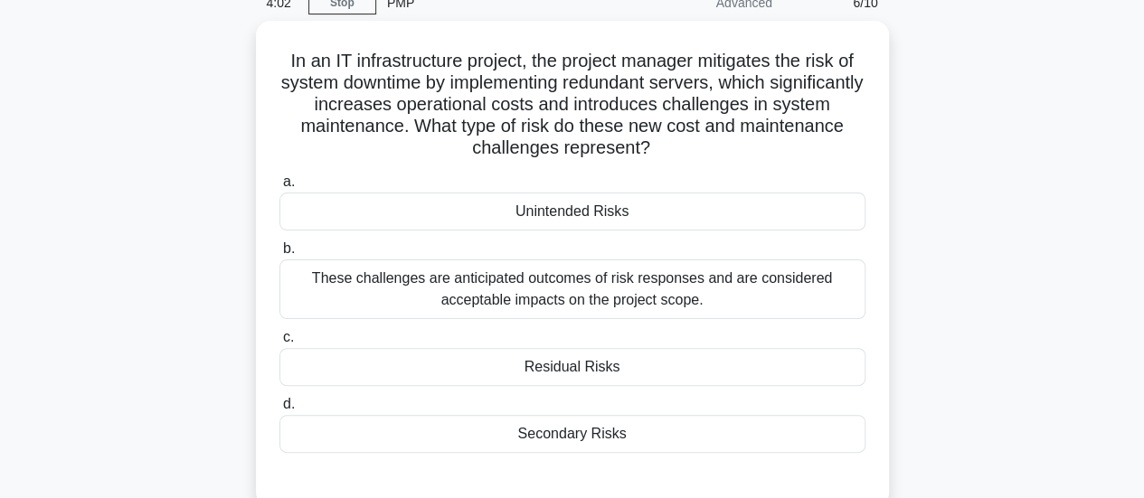
scroll to position [26, 0]
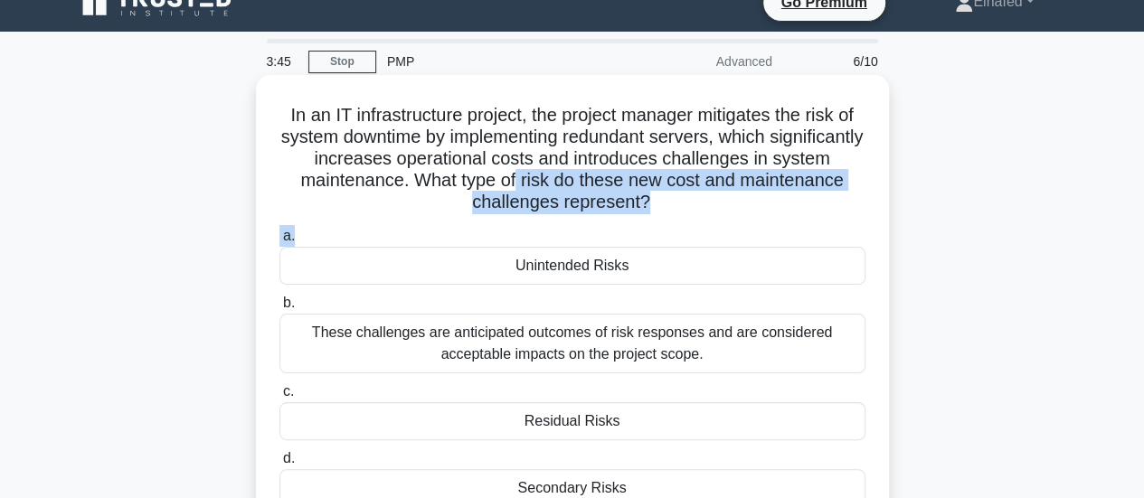
drag, startPoint x: 600, startPoint y: 182, endPoint x: 763, endPoint y: 222, distance: 167.7
click at [763, 222] on div "In an IT infrastructure project, the project manager mitigates the risk of syst…" at bounding box center [572, 318] width 618 height 472
click at [577, 201] on h5 "In an IT infrastructure project, the project manager mitigates the risk of syst…" at bounding box center [572, 159] width 589 height 110
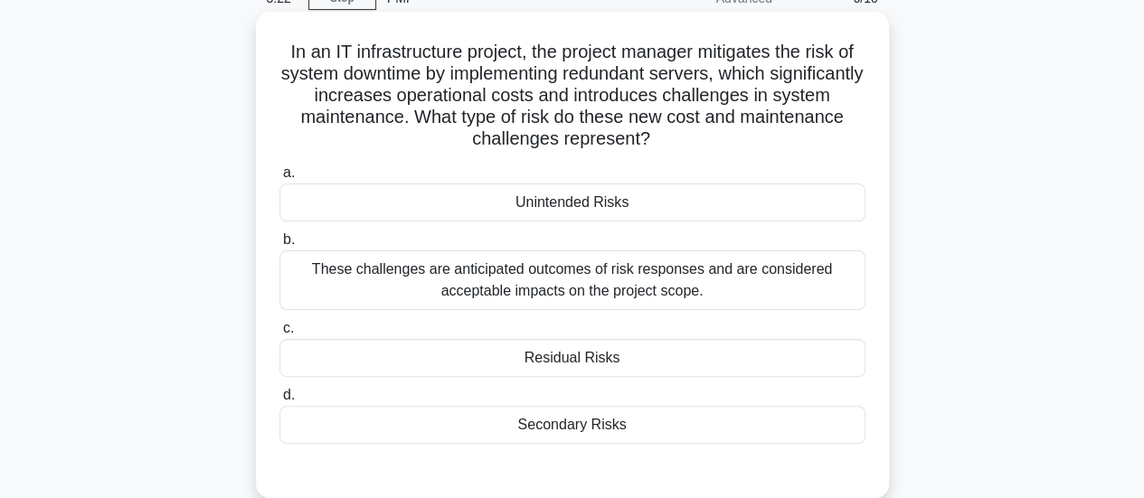
scroll to position [117, 0]
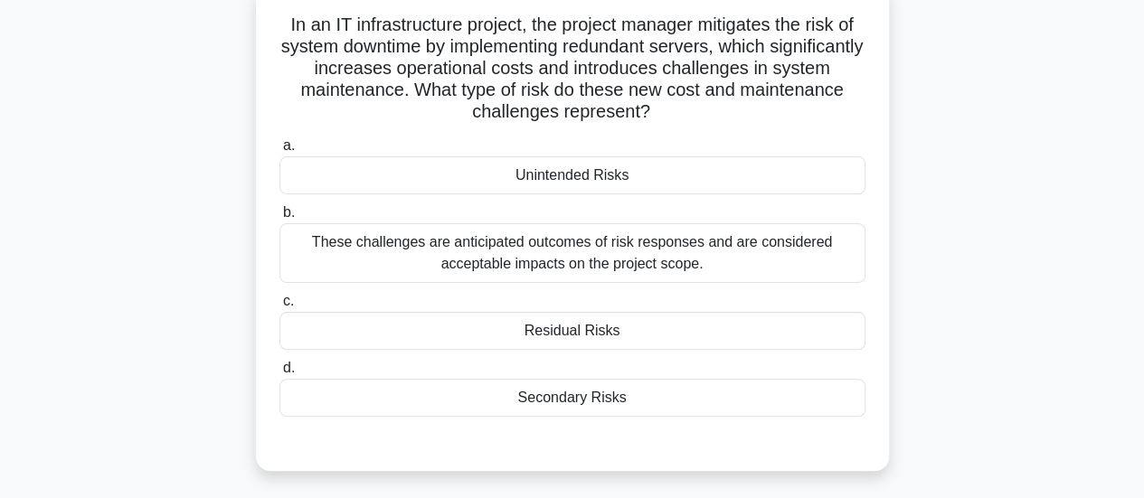
click at [586, 400] on div "Secondary Risks" at bounding box center [572, 398] width 586 height 38
click at [279, 374] on input "d. Secondary Risks" at bounding box center [279, 369] width 0 height 12
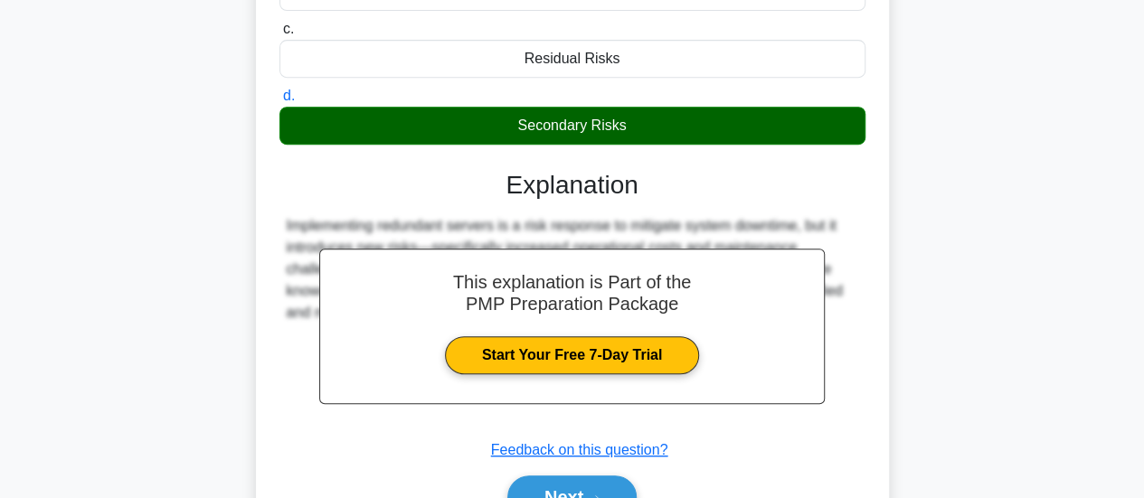
scroll to position [484, 0]
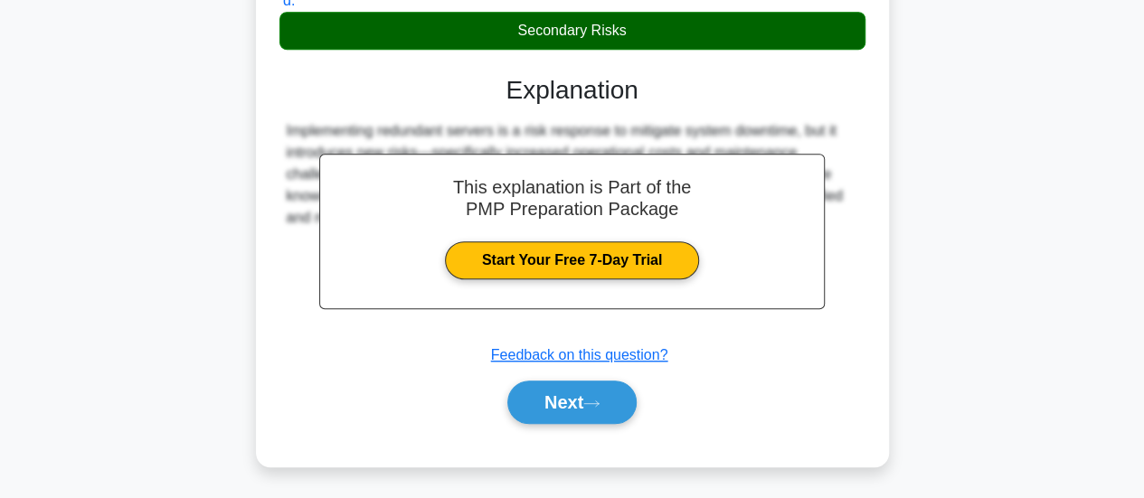
click at [586, 400] on button "Next" at bounding box center [571, 402] width 129 height 43
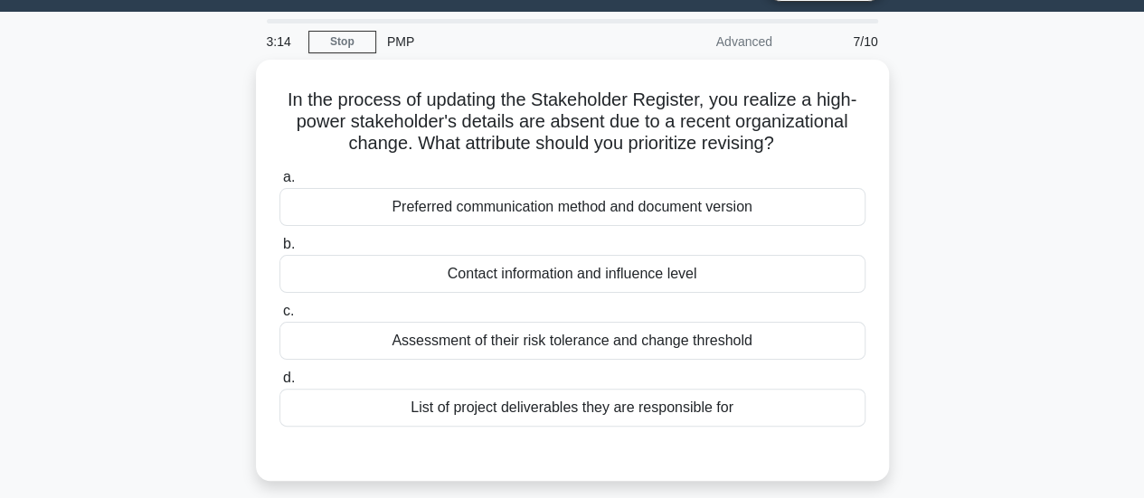
scroll to position [0, 0]
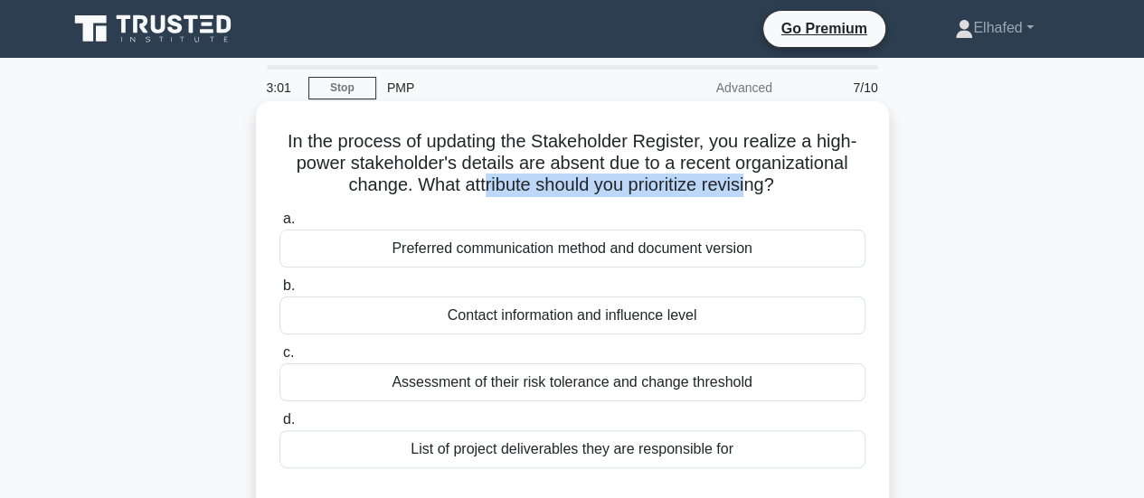
drag, startPoint x: 481, startPoint y: 185, endPoint x: 749, endPoint y: 183, distance: 267.6
click at [749, 183] on h5 "In the process of updating the Stakeholder Register, you realize a high-power s…" at bounding box center [572, 163] width 589 height 67
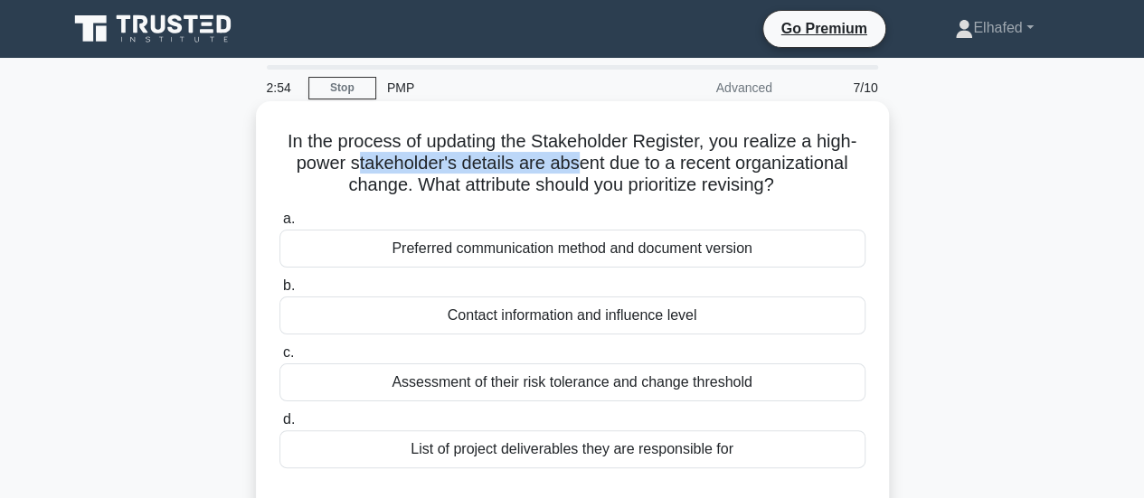
drag, startPoint x: 354, startPoint y: 169, endPoint x: 573, endPoint y: 169, distance: 218.8
click at [573, 169] on h5 "In the process of updating the Stakeholder Register, you realize a high-power s…" at bounding box center [572, 163] width 589 height 67
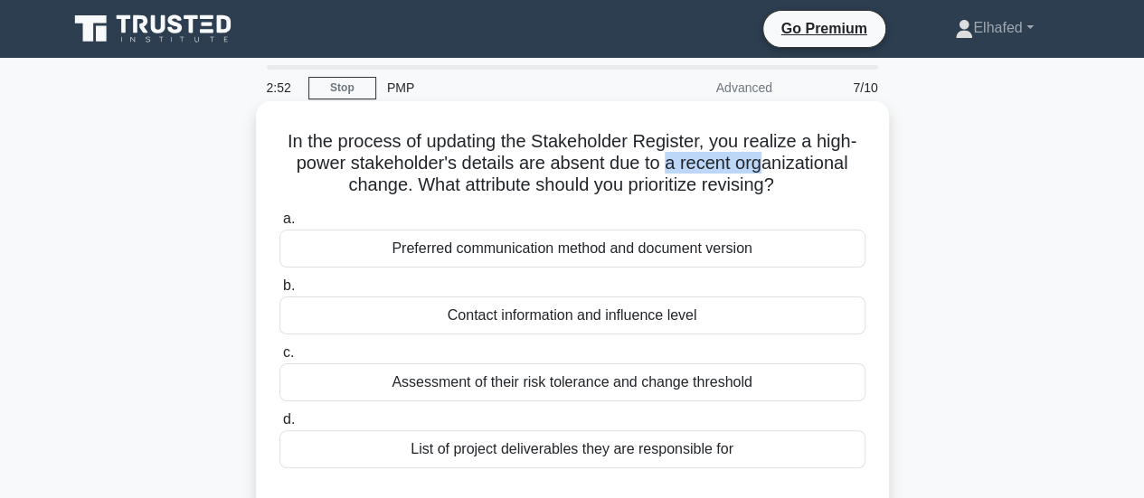
drag, startPoint x: 667, startPoint y: 167, endPoint x: 763, endPoint y: 169, distance: 95.8
click at [763, 169] on h5 "In the process of updating the Stakeholder Register, you realize a high-power s…" at bounding box center [572, 163] width 589 height 67
click at [476, 188] on h5 "In the process of updating the Stakeholder Register, you realize a high-power s…" at bounding box center [572, 163] width 589 height 67
drag, startPoint x: 410, startPoint y: 184, endPoint x: 814, endPoint y: 181, distance: 403.2
click at [814, 181] on h5 "In the process of updating the Stakeholder Register, you realize a high-power s…" at bounding box center [572, 163] width 589 height 67
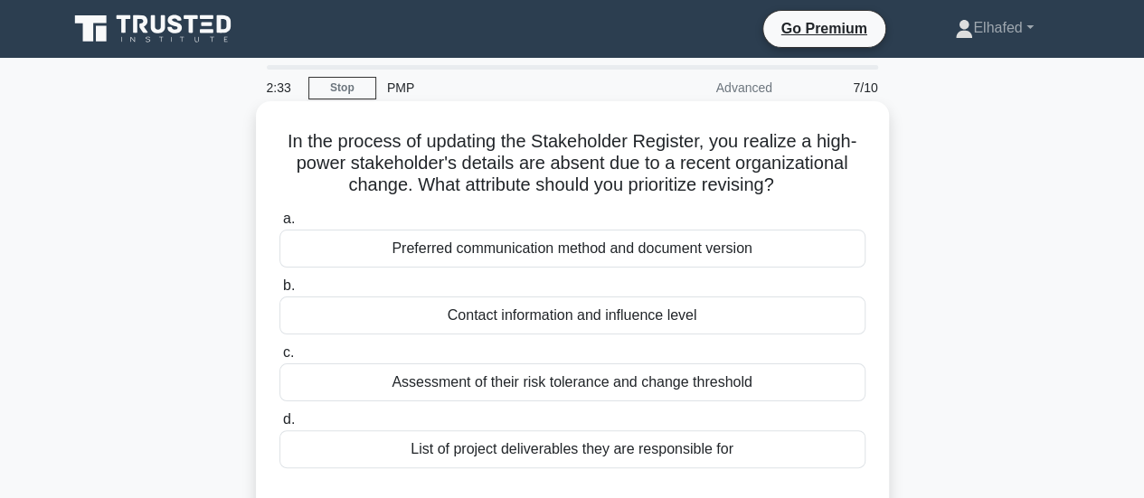
click at [578, 256] on div "Preferred communication method and document version" at bounding box center [572, 249] width 586 height 38
click at [279, 225] on input "a. Preferred communication method and document version" at bounding box center [279, 219] width 0 height 12
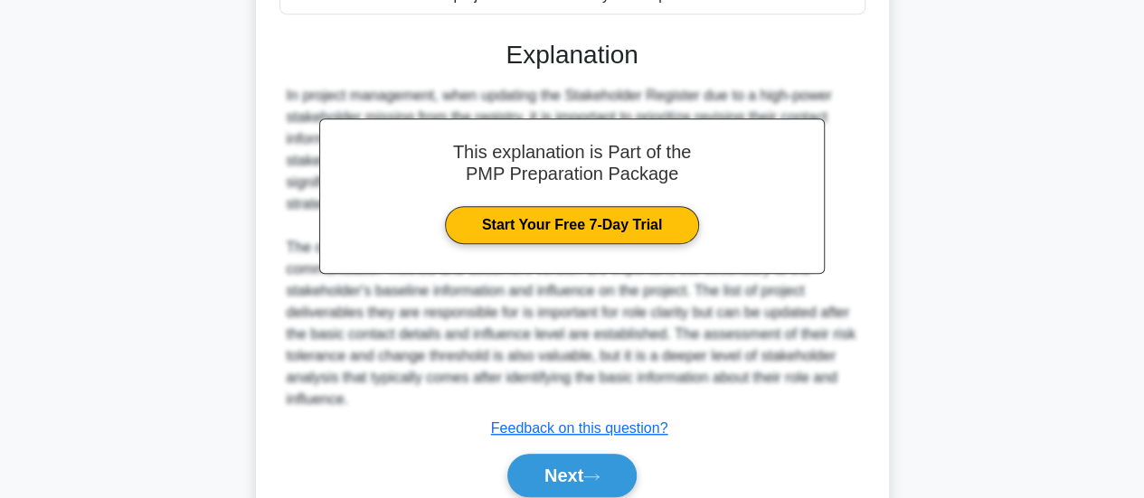
scroll to position [530, 0]
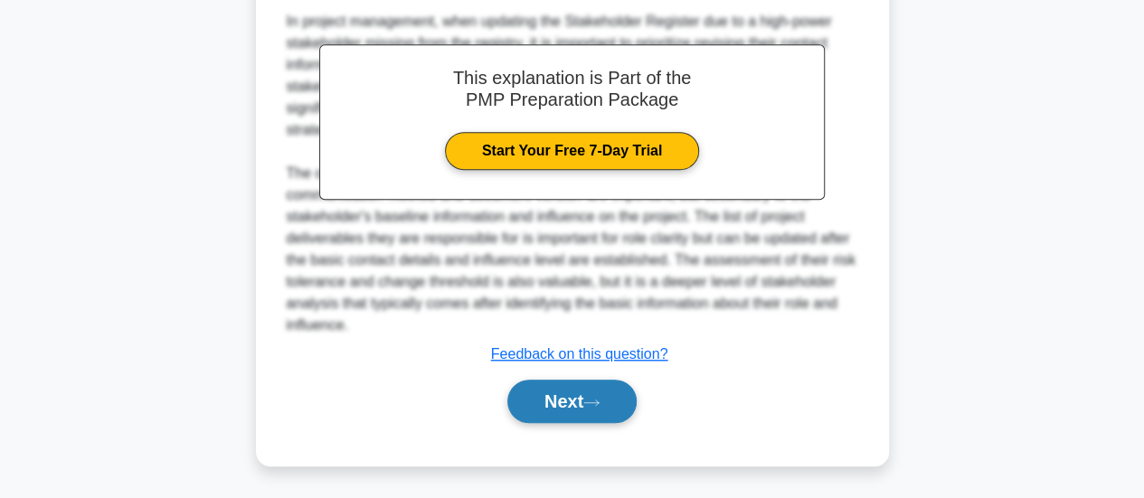
click at [577, 408] on button "Next" at bounding box center [571, 401] width 129 height 43
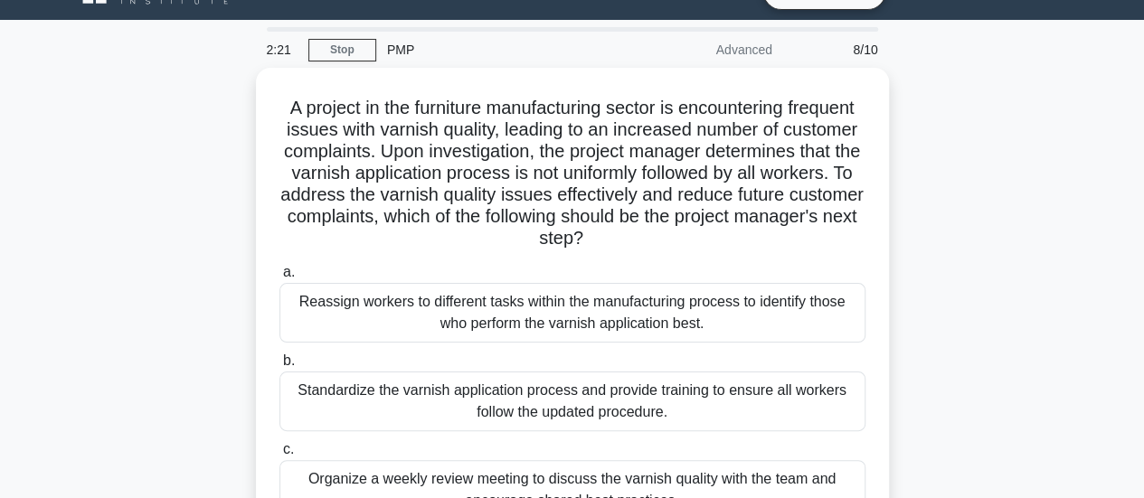
scroll to position [0, 0]
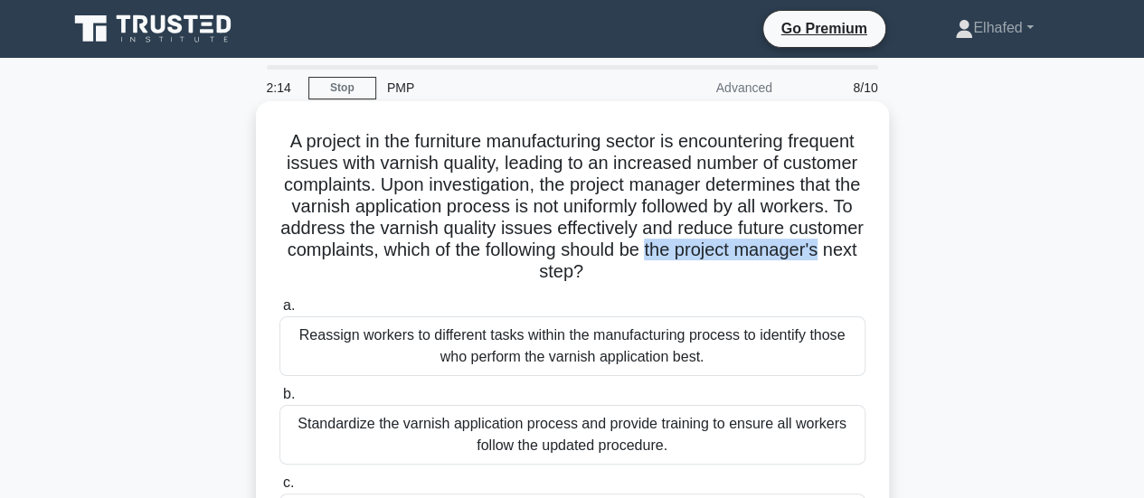
drag, startPoint x: 438, startPoint y: 270, endPoint x: 615, endPoint y: 285, distance: 176.9
click at [615, 284] on h5 "A project in the furniture manufacturing sector is encountering frequent issues…" at bounding box center [572, 207] width 589 height 154
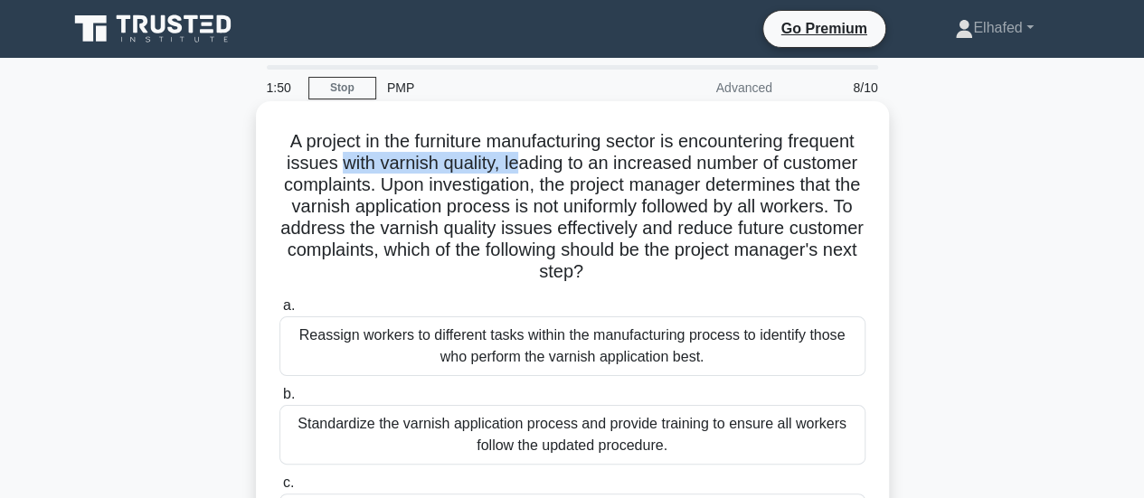
drag, startPoint x: 418, startPoint y: 170, endPoint x: 593, endPoint y: 169, distance: 175.4
click at [593, 169] on h5 "A project in the furniture manufacturing sector is encountering frequent issues…" at bounding box center [572, 207] width 589 height 154
click at [425, 181] on h5 "A project in the furniture manufacturing sector is encountering frequent issues…" at bounding box center [572, 207] width 589 height 154
drag, startPoint x: 412, startPoint y: 169, endPoint x: 502, endPoint y: 167, distance: 89.5
click at [502, 167] on h5 "A project in the furniture manufacturing sector is encountering frequent issues…" at bounding box center [572, 207] width 589 height 154
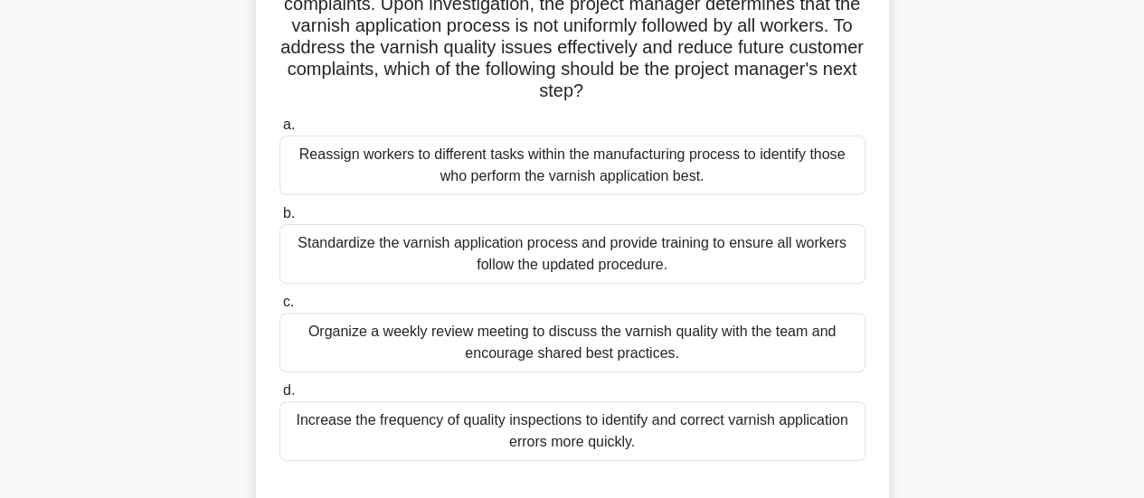
scroll to position [362, 0]
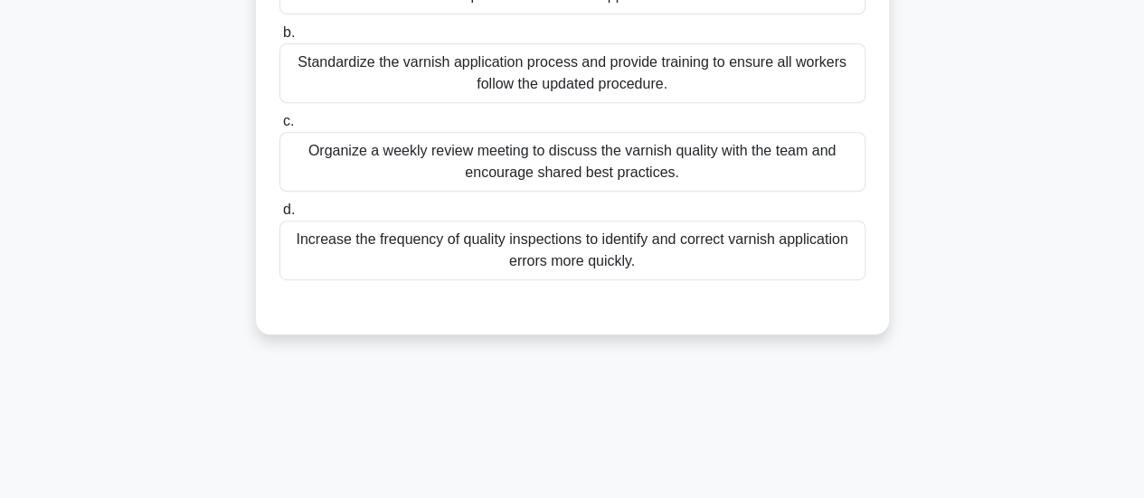
click at [602, 254] on div "Increase the frequency of quality inspections to identify and correct varnish a…" at bounding box center [572, 251] width 586 height 60
click at [279, 216] on input "d. Increase the frequency of quality inspections to identify and correct varnis…" at bounding box center [279, 210] width 0 height 12
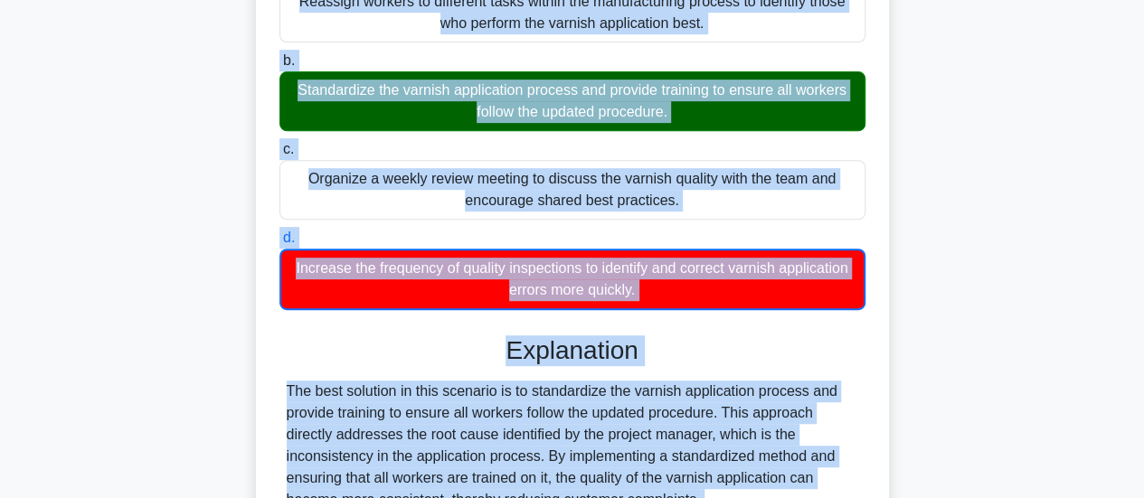
scroll to position [703, 0]
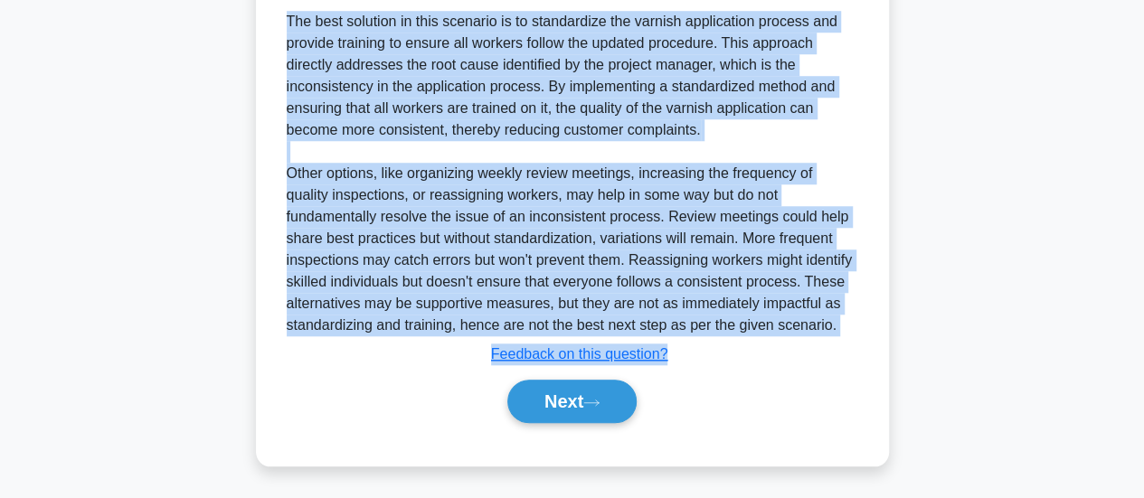
drag, startPoint x: 311, startPoint y: 137, endPoint x: 836, endPoint y: 344, distance: 564.6
copy div "A project in the furniture manufacturing sector is encountering frequent issues…"
click at [598, 393] on button "Next" at bounding box center [571, 401] width 129 height 43
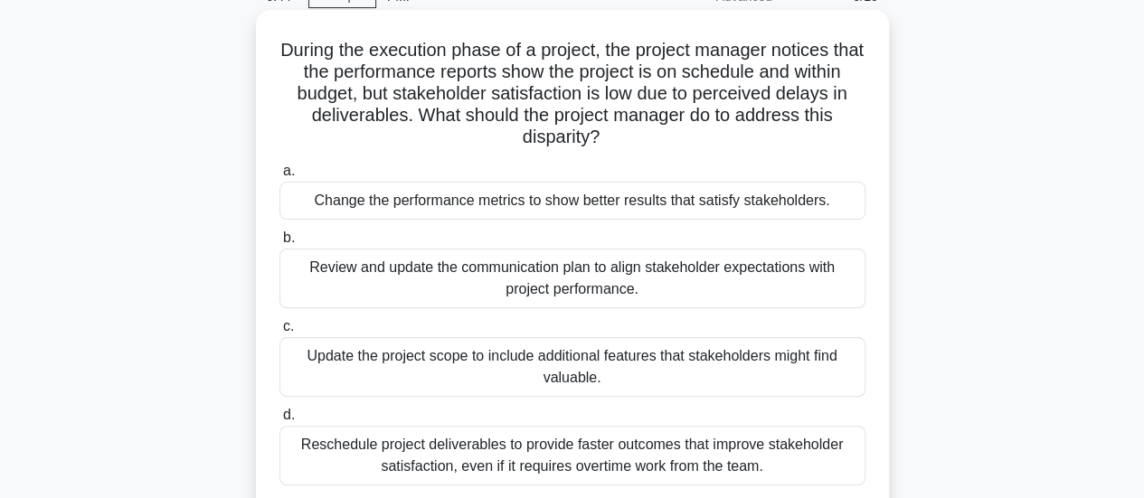
scroll to position [181, 0]
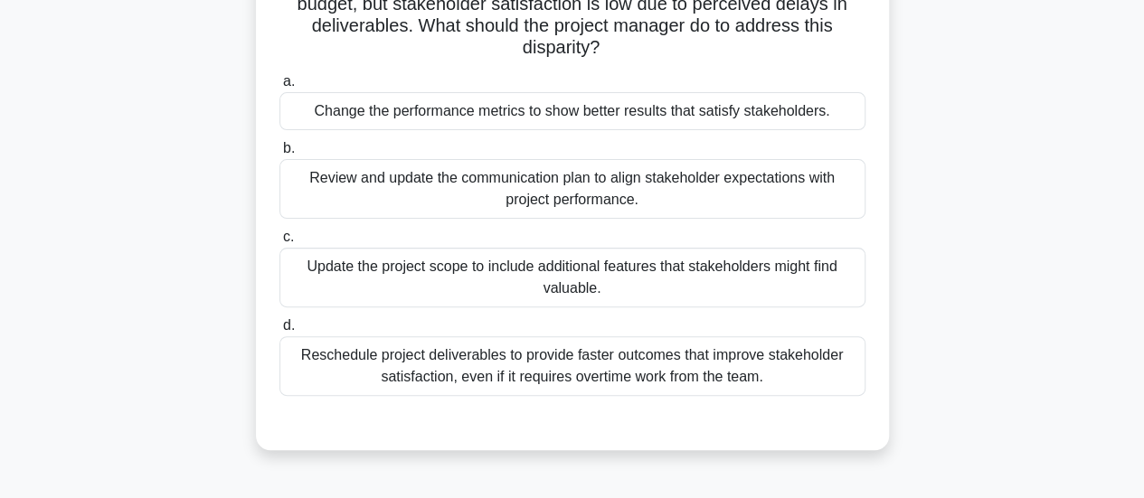
click at [597, 202] on div "Review and update the communication plan to align stakeholder expectations with…" at bounding box center [572, 189] width 586 height 60
click at [279, 155] on input "b. Review and update the communication plan to align stakeholder expectations w…" at bounding box center [279, 149] width 0 height 12
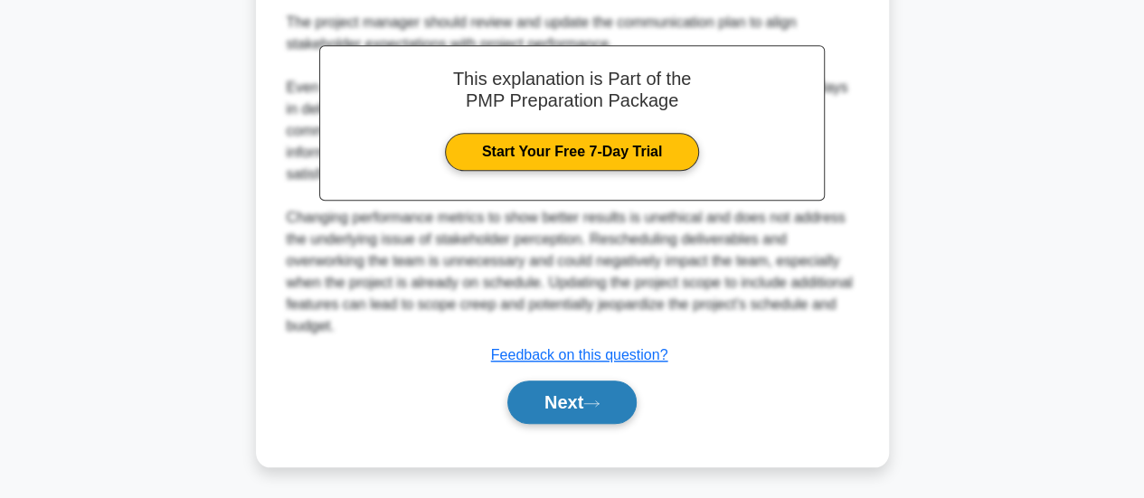
click at [589, 403] on button "Next" at bounding box center [571, 402] width 129 height 43
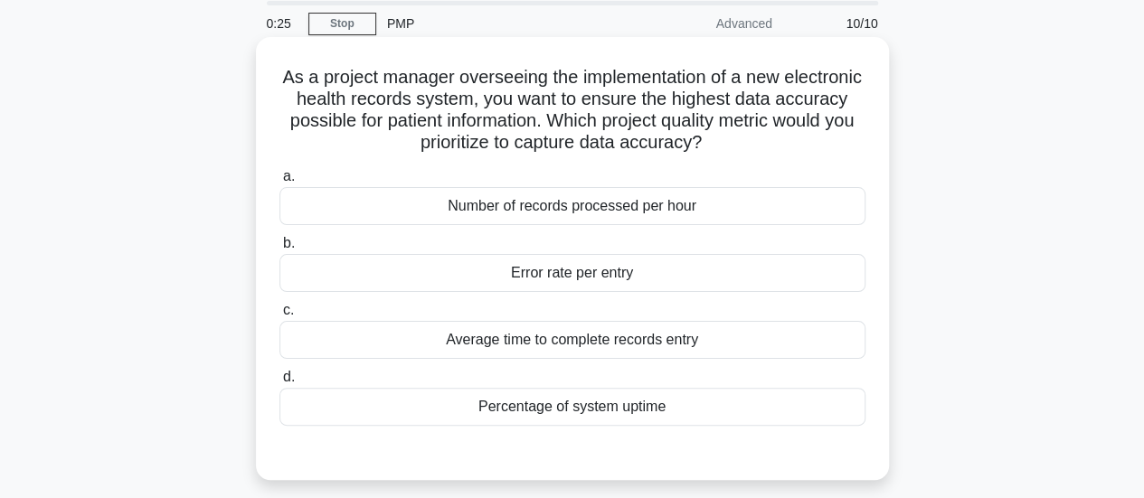
scroll to position [0, 0]
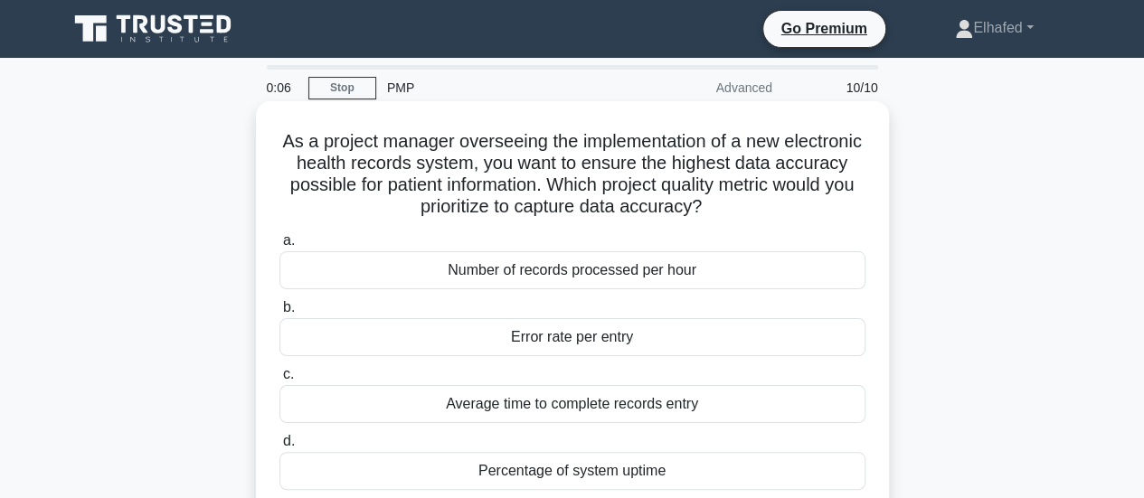
click at [615, 345] on div "Error rate per entry" at bounding box center [572, 337] width 586 height 38
click at [279, 314] on input "b. Error rate per entry" at bounding box center [279, 308] width 0 height 12
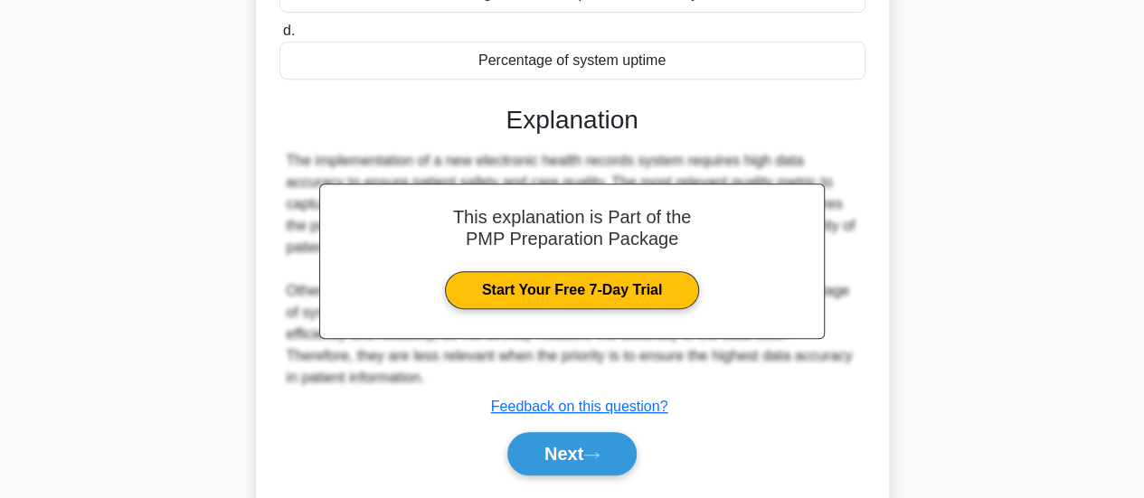
scroll to position [478, 0]
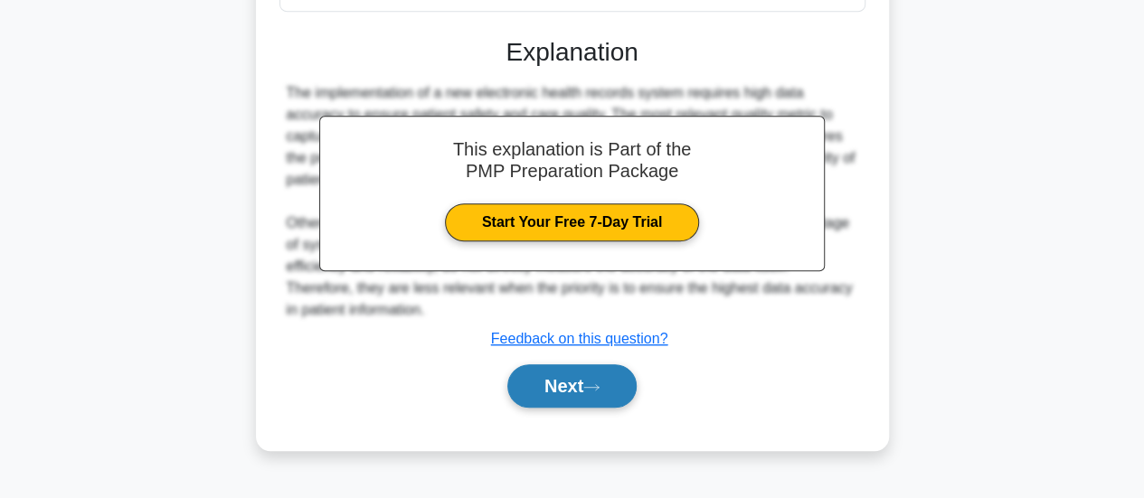
click at [599, 383] on icon at bounding box center [591, 387] width 16 height 10
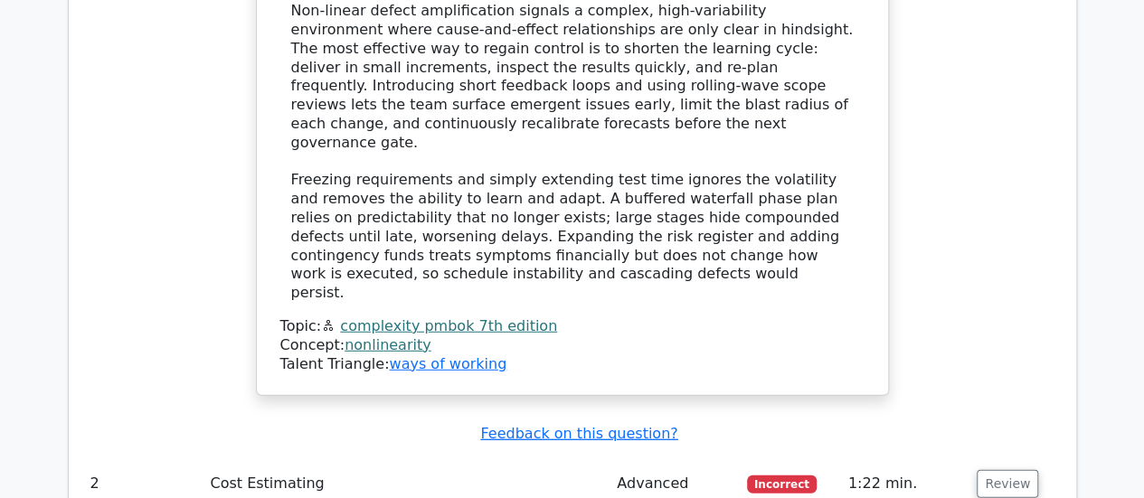
scroll to position [2531, 0]
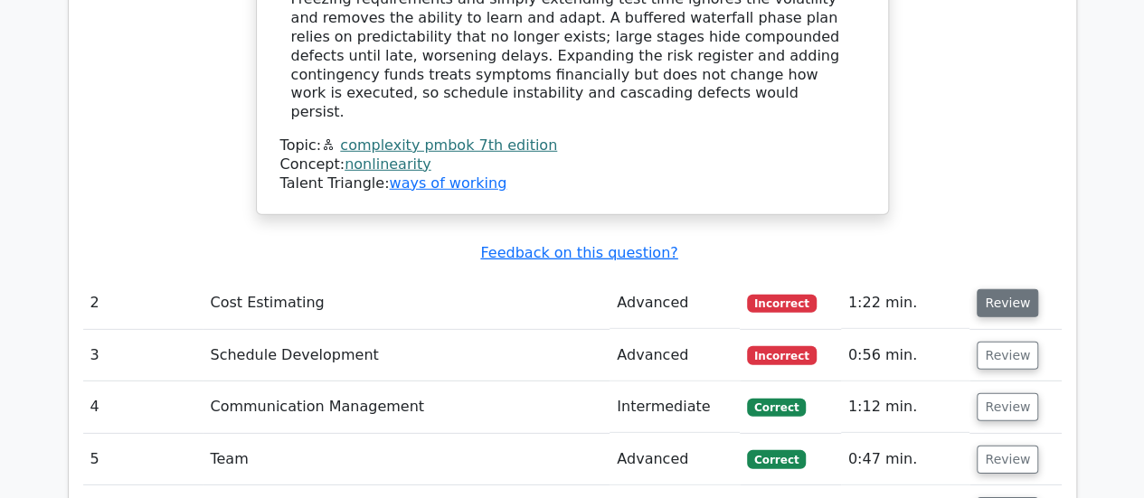
click at [1007, 289] on button "Review" at bounding box center [1006, 303] width 61 height 28
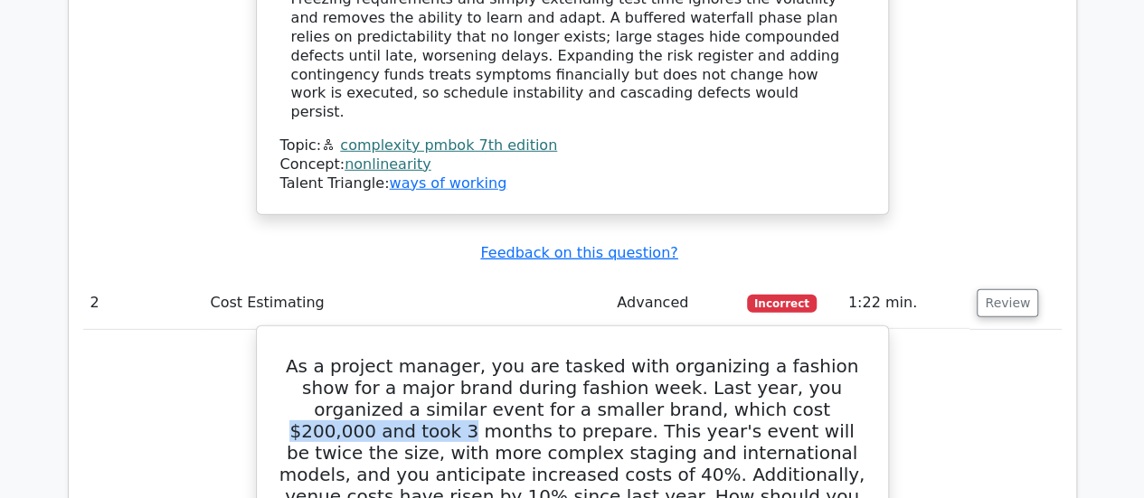
drag, startPoint x: 664, startPoint y: 256, endPoint x: 852, endPoint y: 255, distance: 187.1
click at [852, 355] on h5 "As a project manager, you are tasked with organizing a fashion show for a major…" at bounding box center [572, 442] width 588 height 174
drag, startPoint x: 668, startPoint y: 342, endPoint x: 673, endPoint y: 367, distance: 25.9
click at [673, 367] on h5 "As a project manager, you are tasked with organizing a fashion show for a major…" at bounding box center [572, 442] width 588 height 174
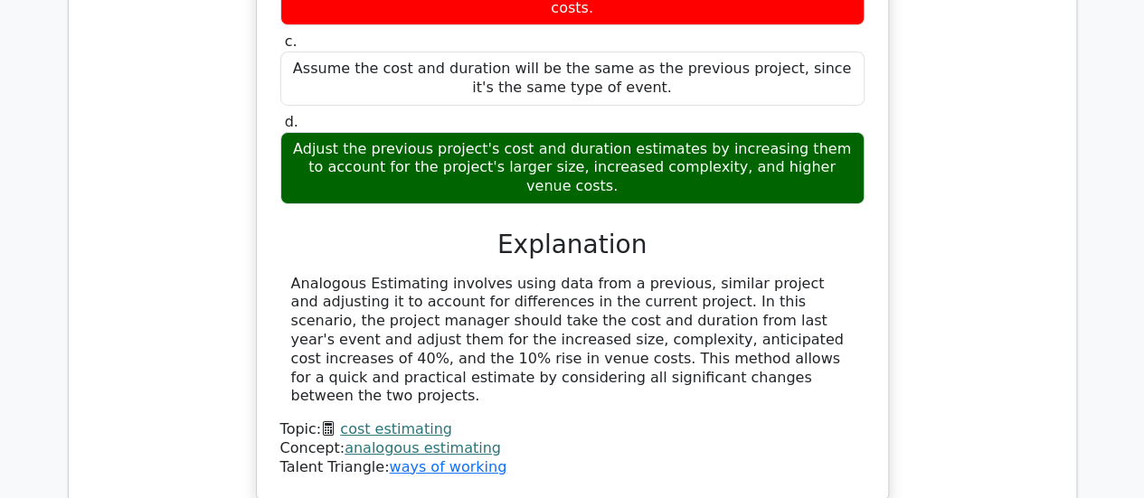
scroll to position [3254, 0]
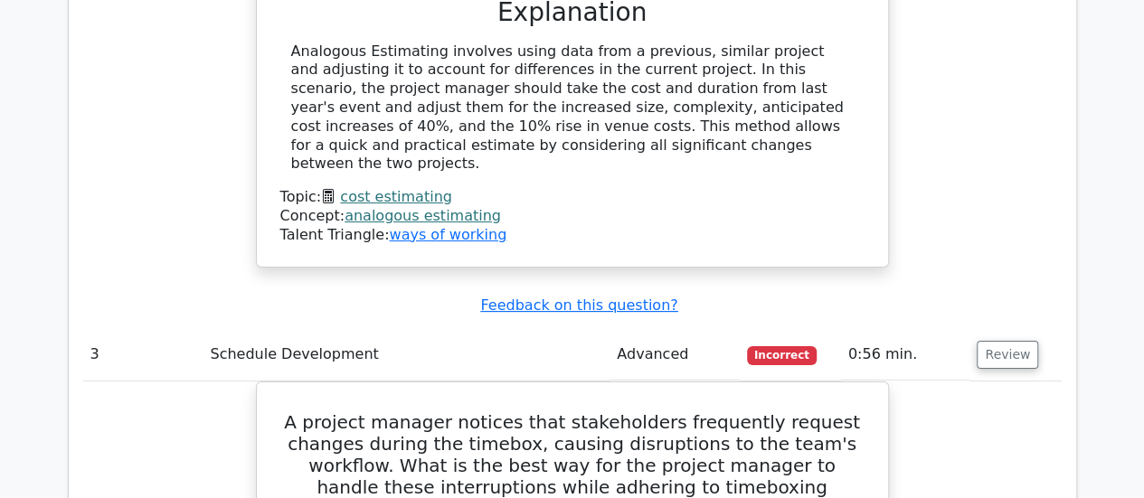
scroll to position [3526, 0]
